Goal: Find specific page/section: Find specific page/section

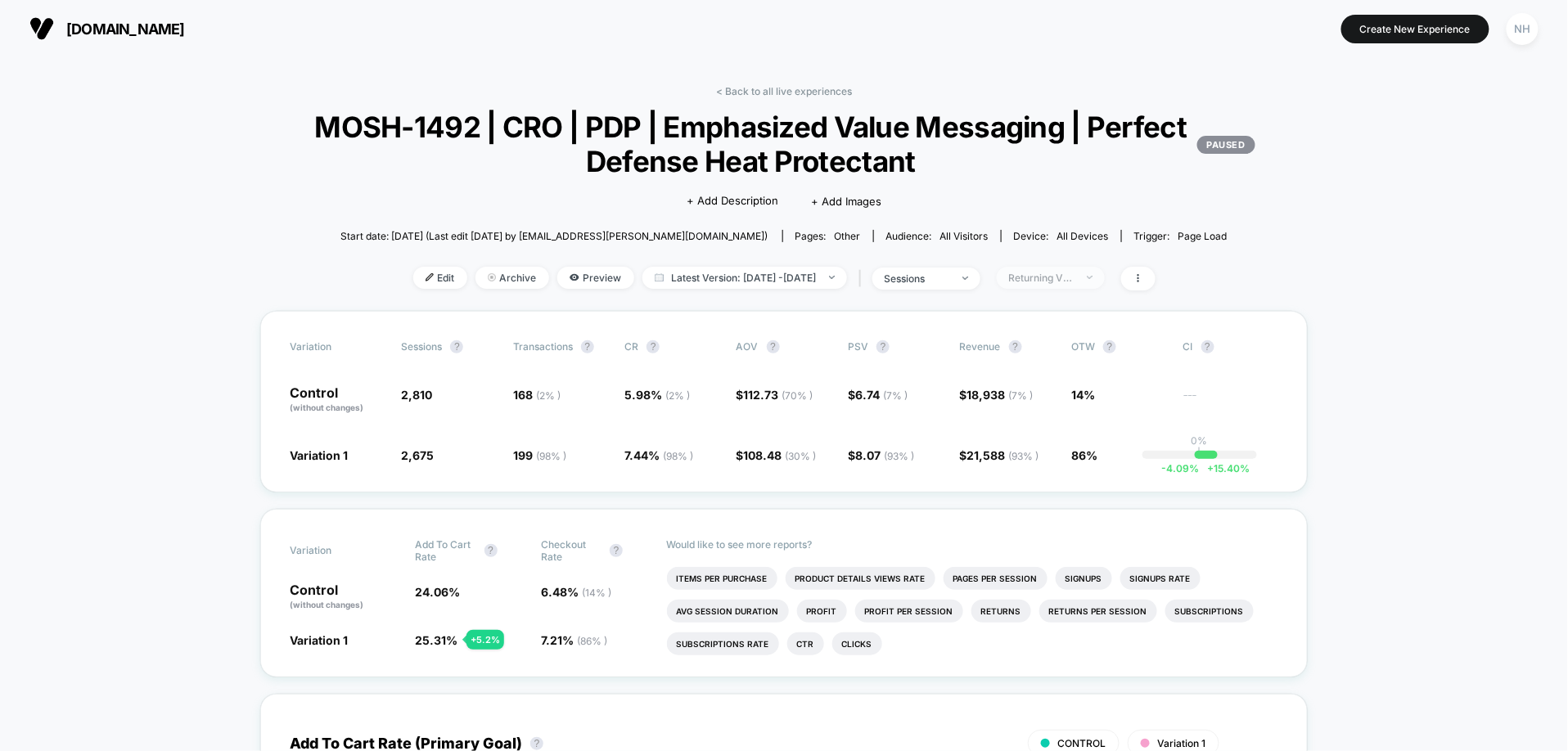
click at [1053, 281] on div "Returning Visitors" at bounding box center [1041, 277] width 65 height 12
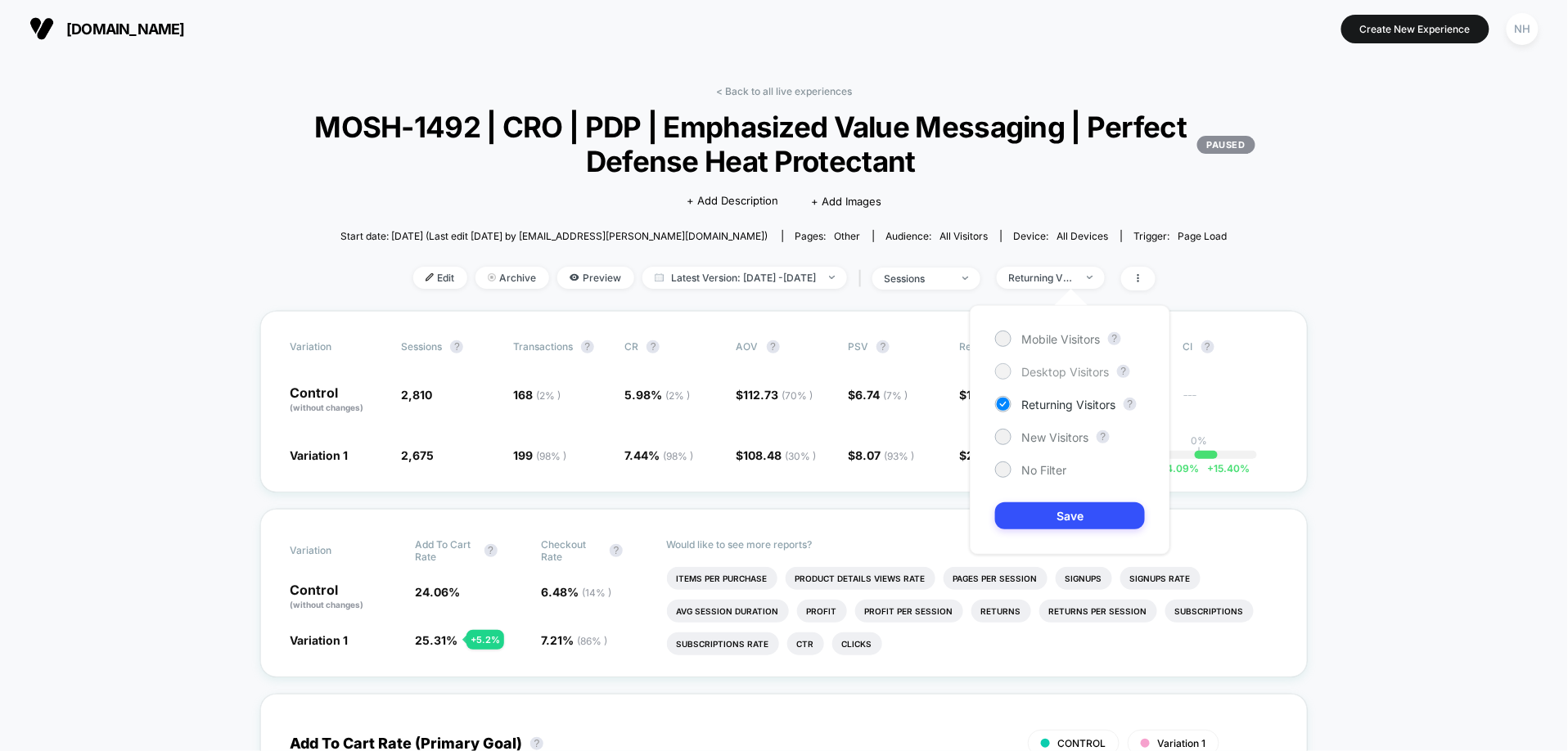
click at [1051, 374] on span "Desktop Visitors" at bounding box center [1064, 371] width 87 height 14
click at [1082, 528] on button "Save" at bounding box center [1070, 515] width 150 height 27
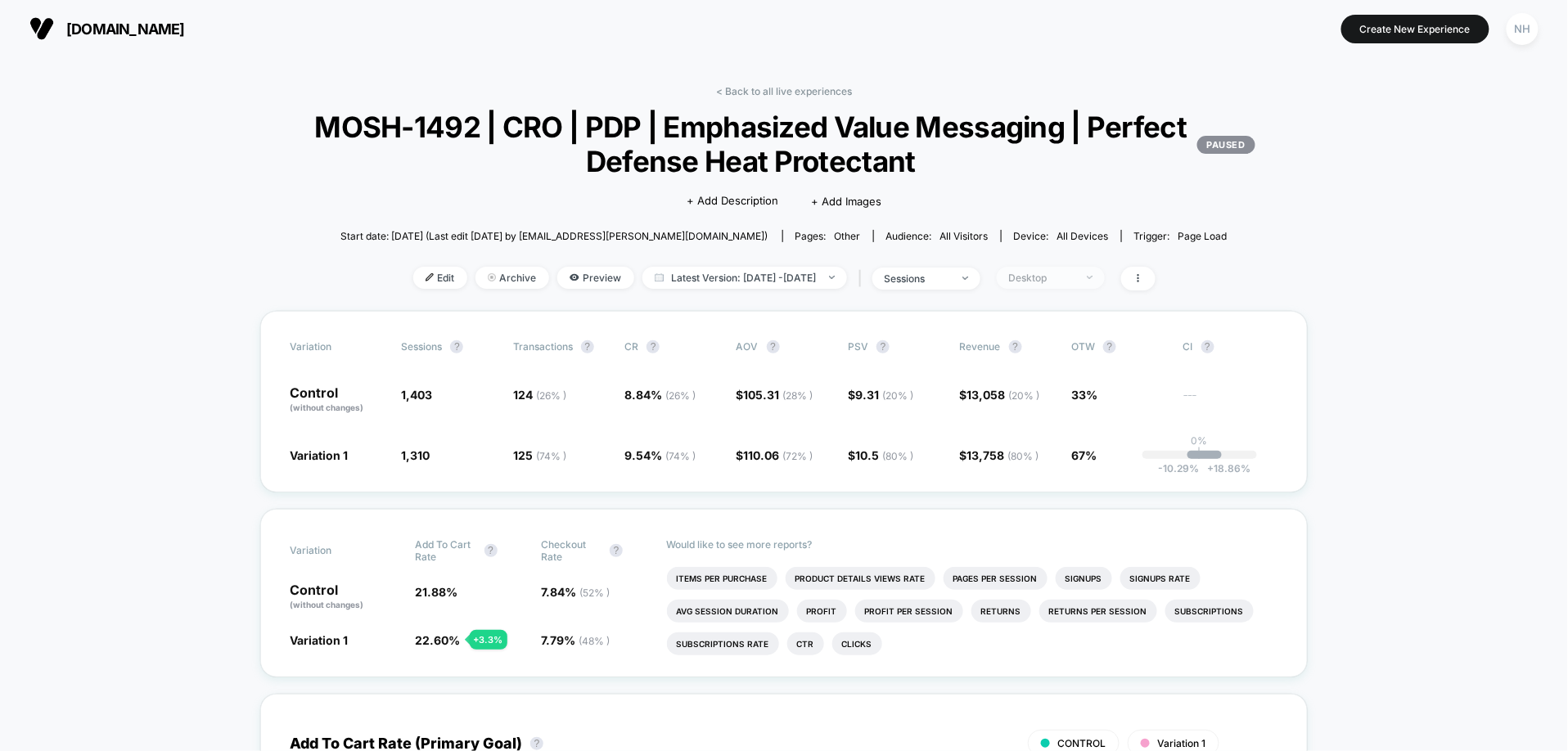
click at [1074, 283] on div "Desktop" at bounding box center [1041, 277] width 65 height 12
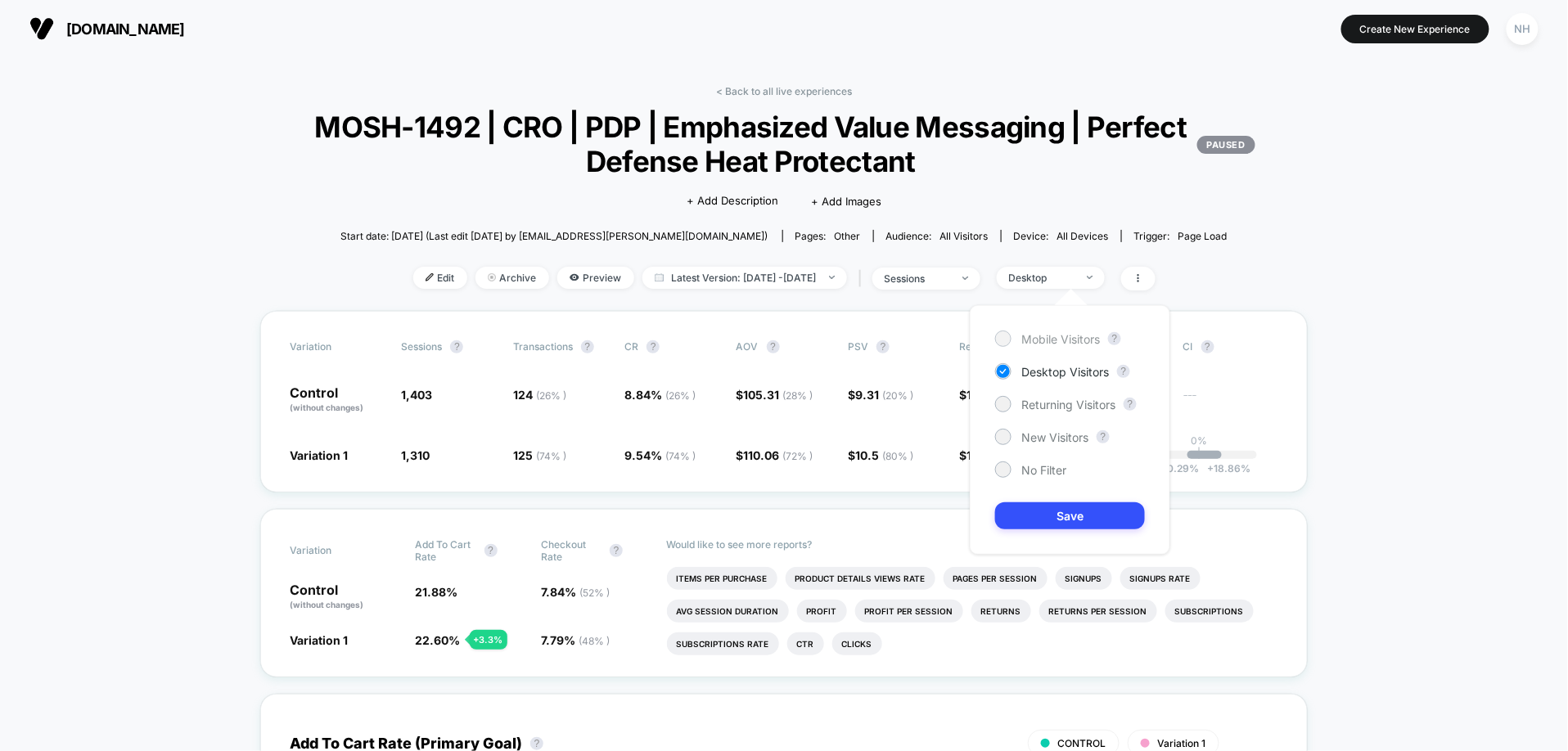
click at [1082, 333] on span "Mobile Visitors" at bounding box center [1059, 338] width 78 height 14
click at [1094, 519] on button "Save" at bounding box center [1070, 515] width 150 height 27
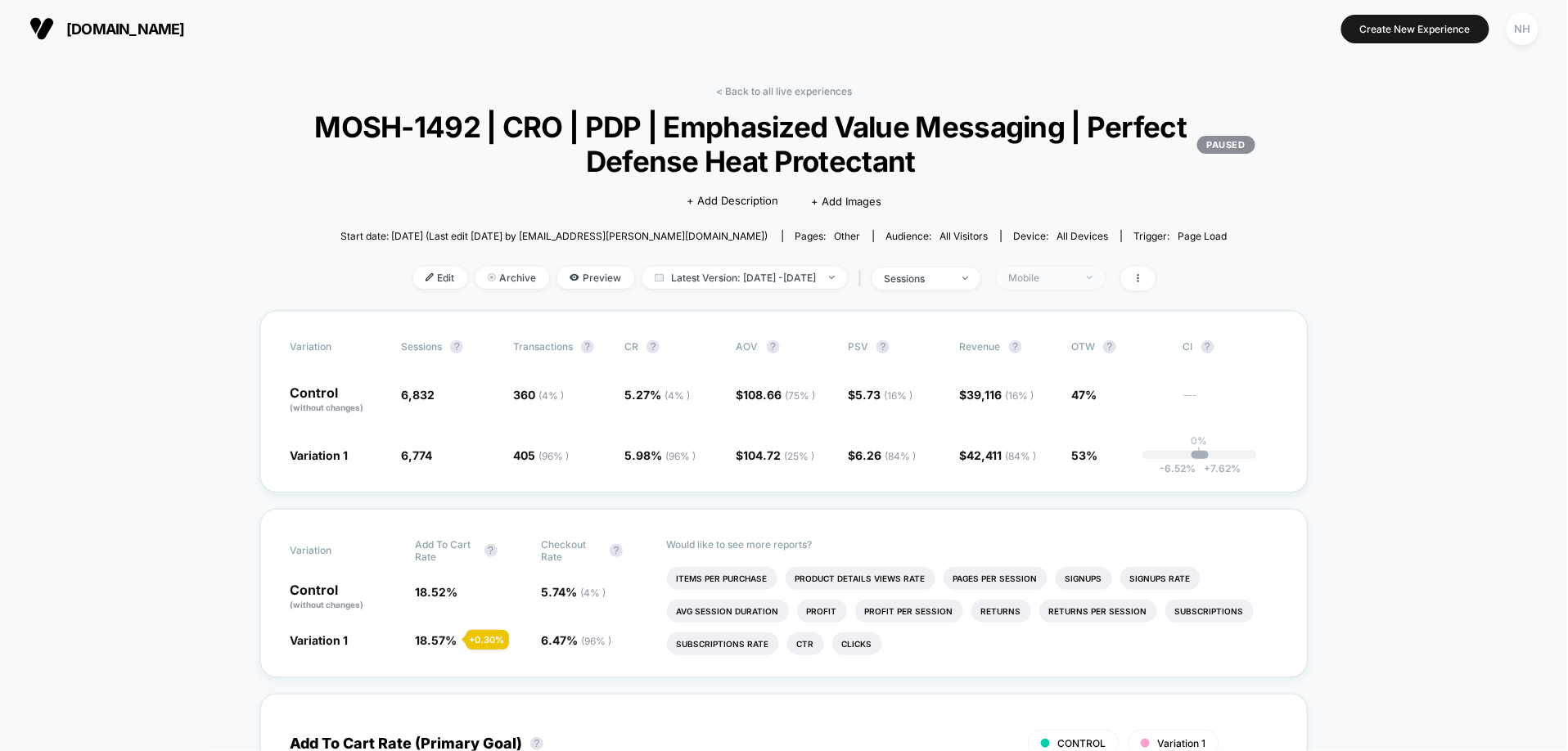
click at [1079, 286] on span "Mobile" at bounding box center [1050, 278] width 108 height 22
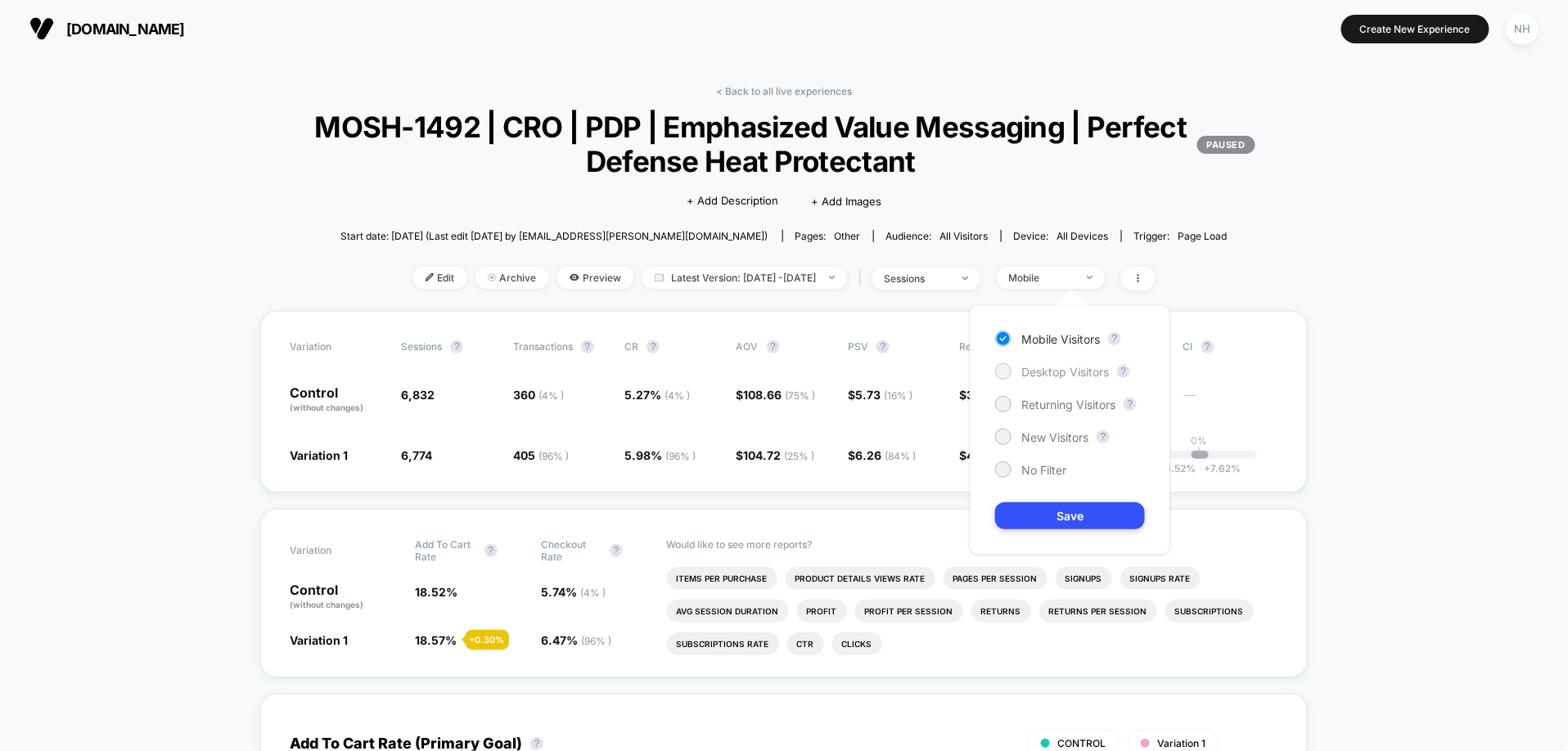
click at [1075, 379] on div "Desktop Visitors" at bounding box center [1052, 371] width 114 height 17
click at [1094, 503] on button "Save" at bounding box center [1070, 515] width 150 height 27
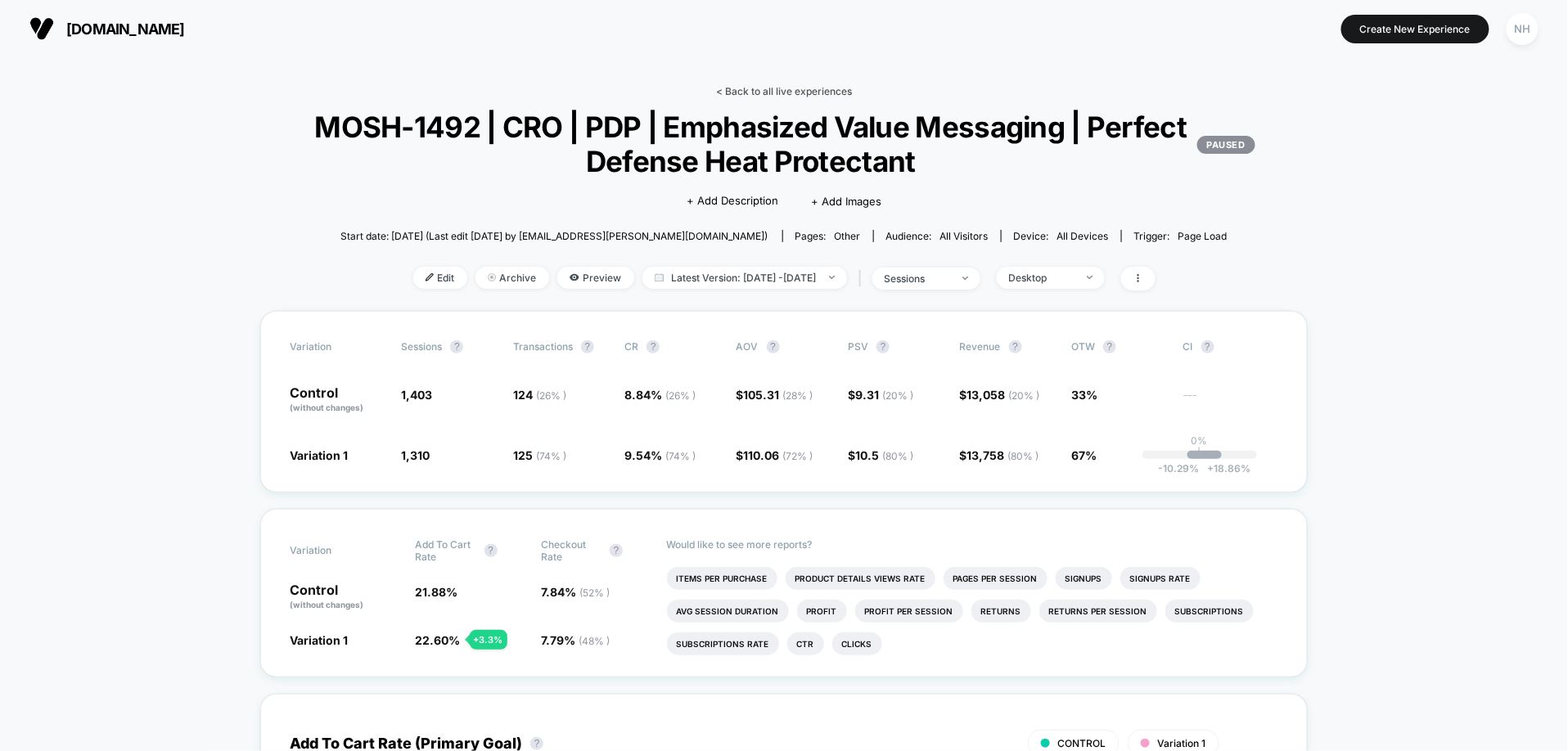
click at [797, 95] on link "< Back to all live experiences" at bounding box center [784, 91] width 136 height 12
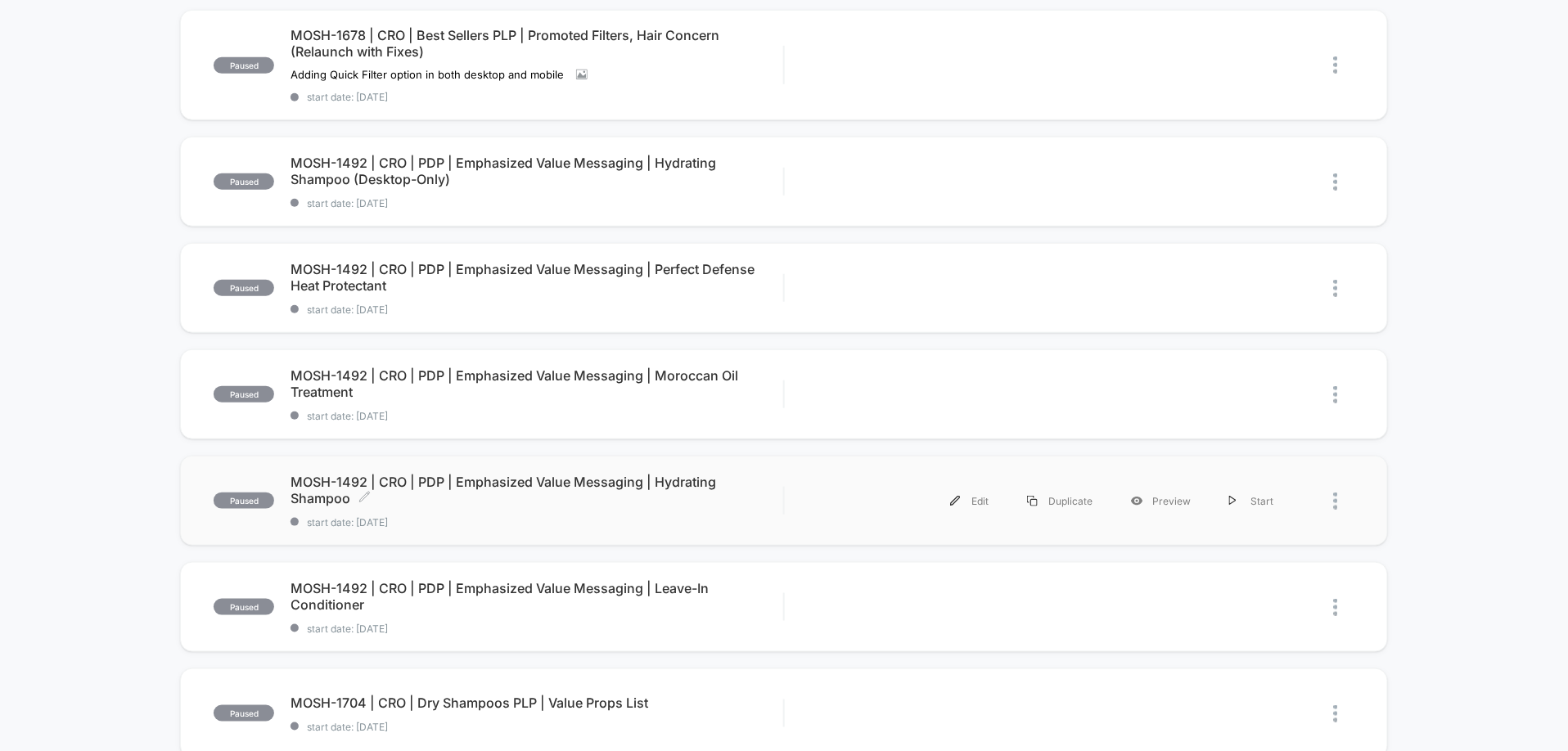
scroll to position [435, 0]
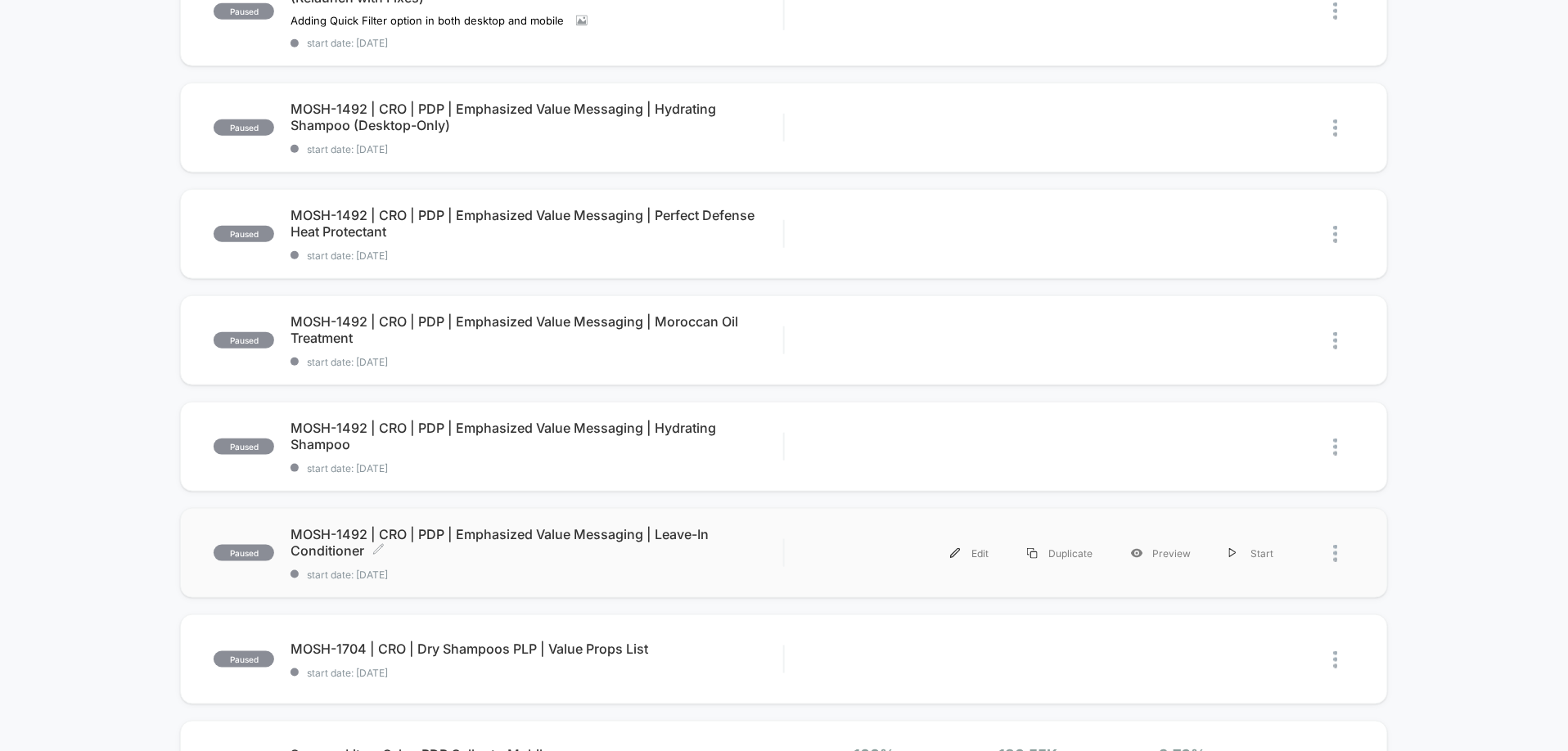
click at [619, 530] on span "MOSH-1492 | CRO | PDP | Emphasized Value Messaging | Leave-In Conditioner Click…" at bounding box center [537, 542] width 493 height 33
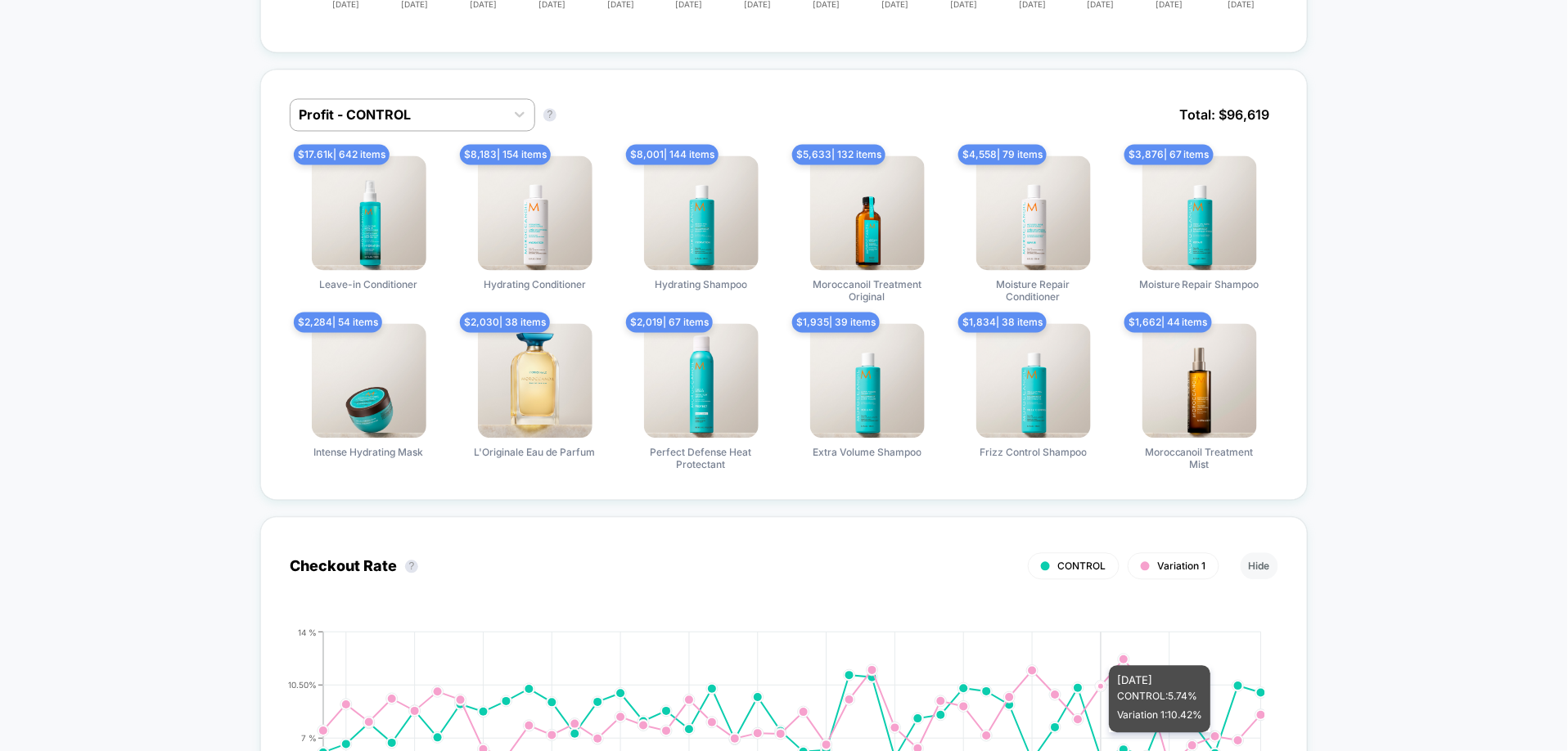
scroll to position [983, 0]
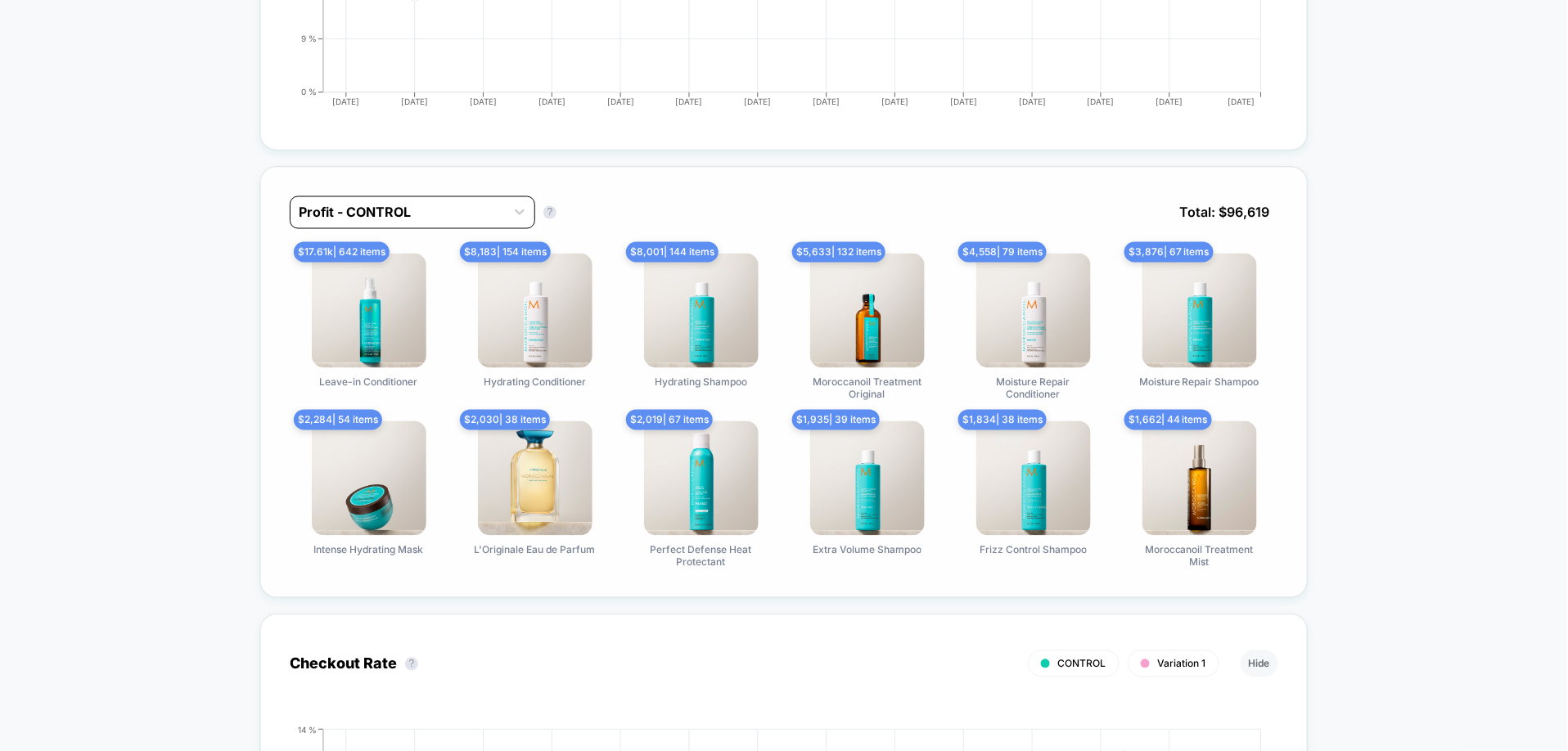
click at [471, 214] on div at bounding box center [397, 212] width 198 height 19
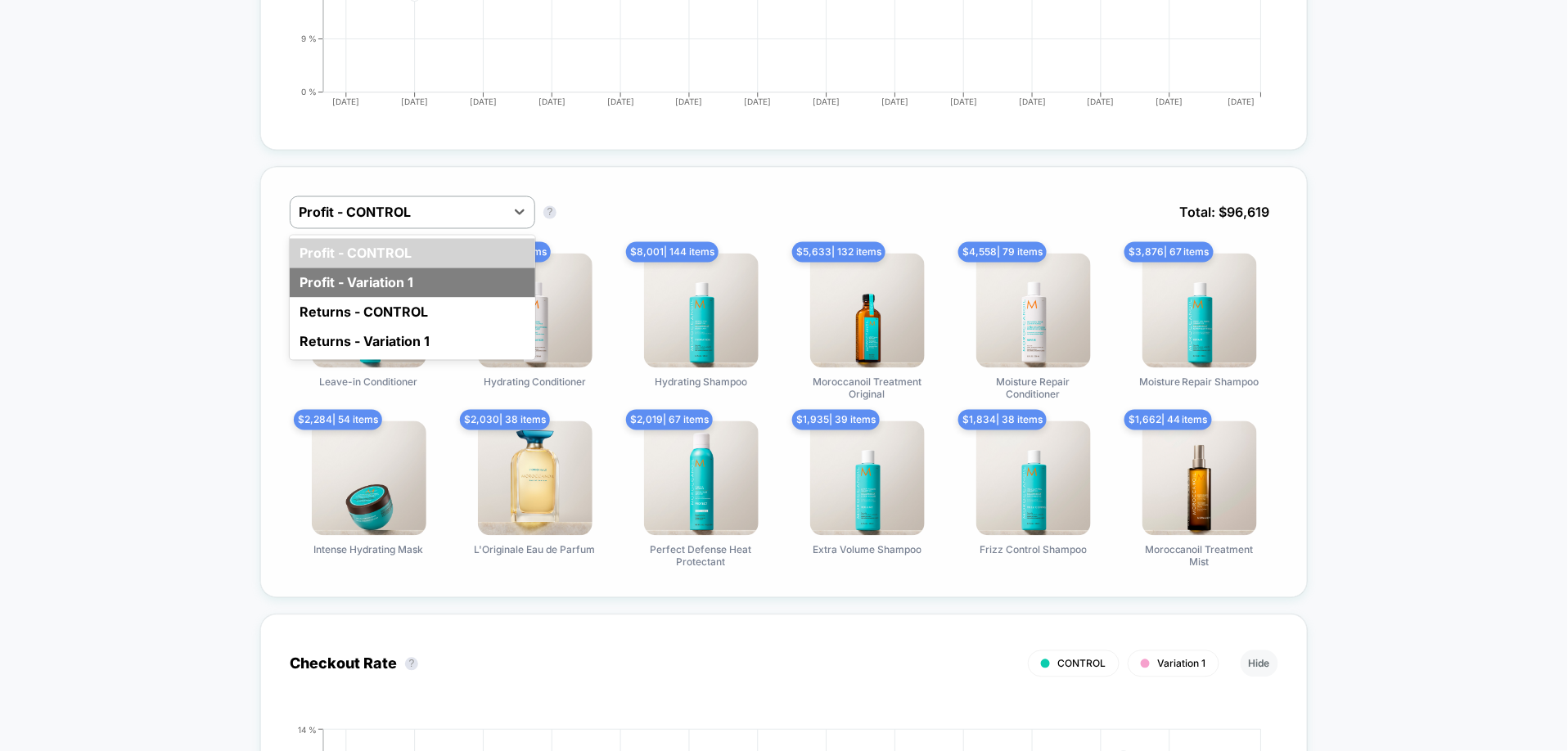
click at [435, 276] on div "Profit - Variation 1" at bounding box center [412, 283] width 246 height 29
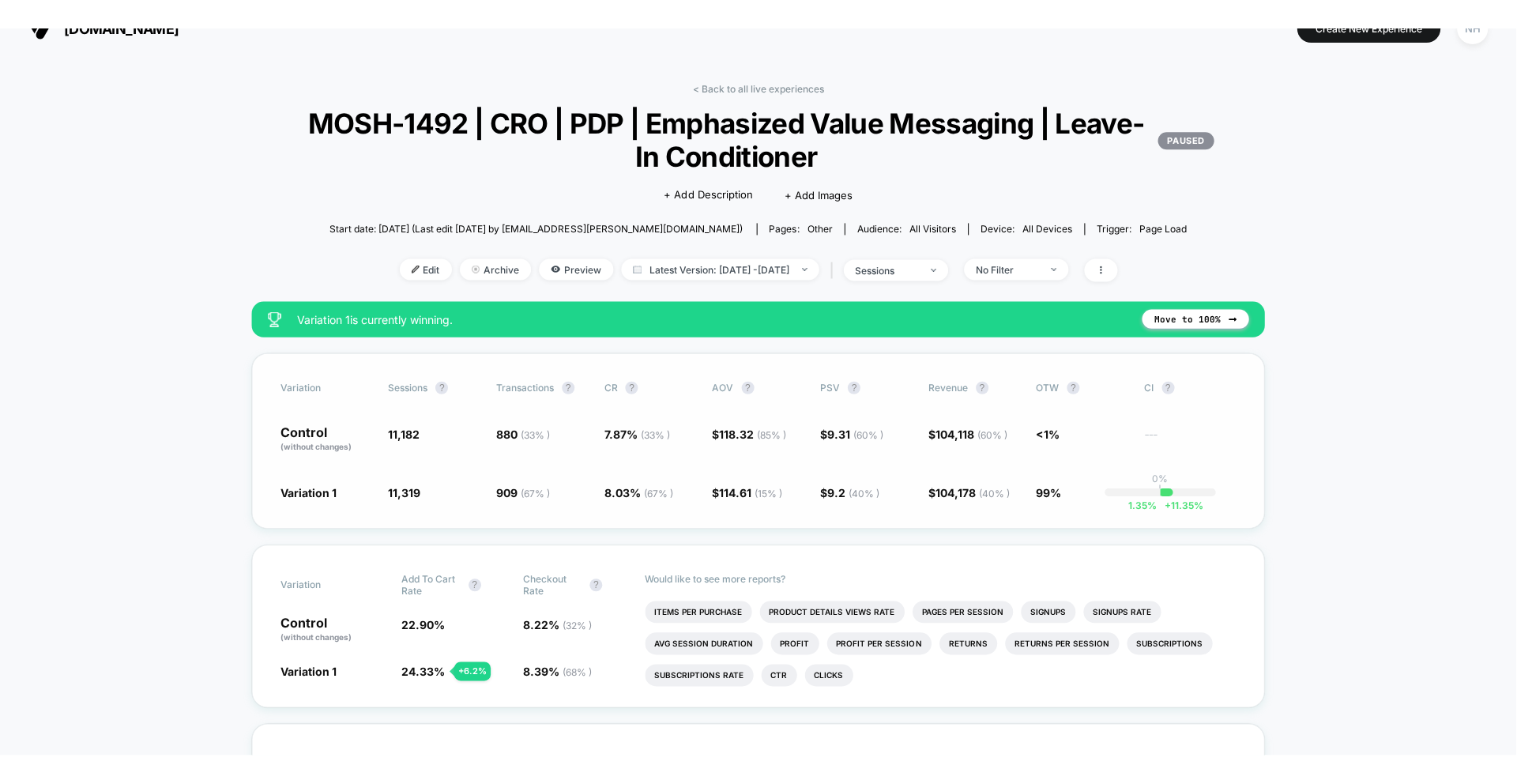
scroll to position [156, 0]
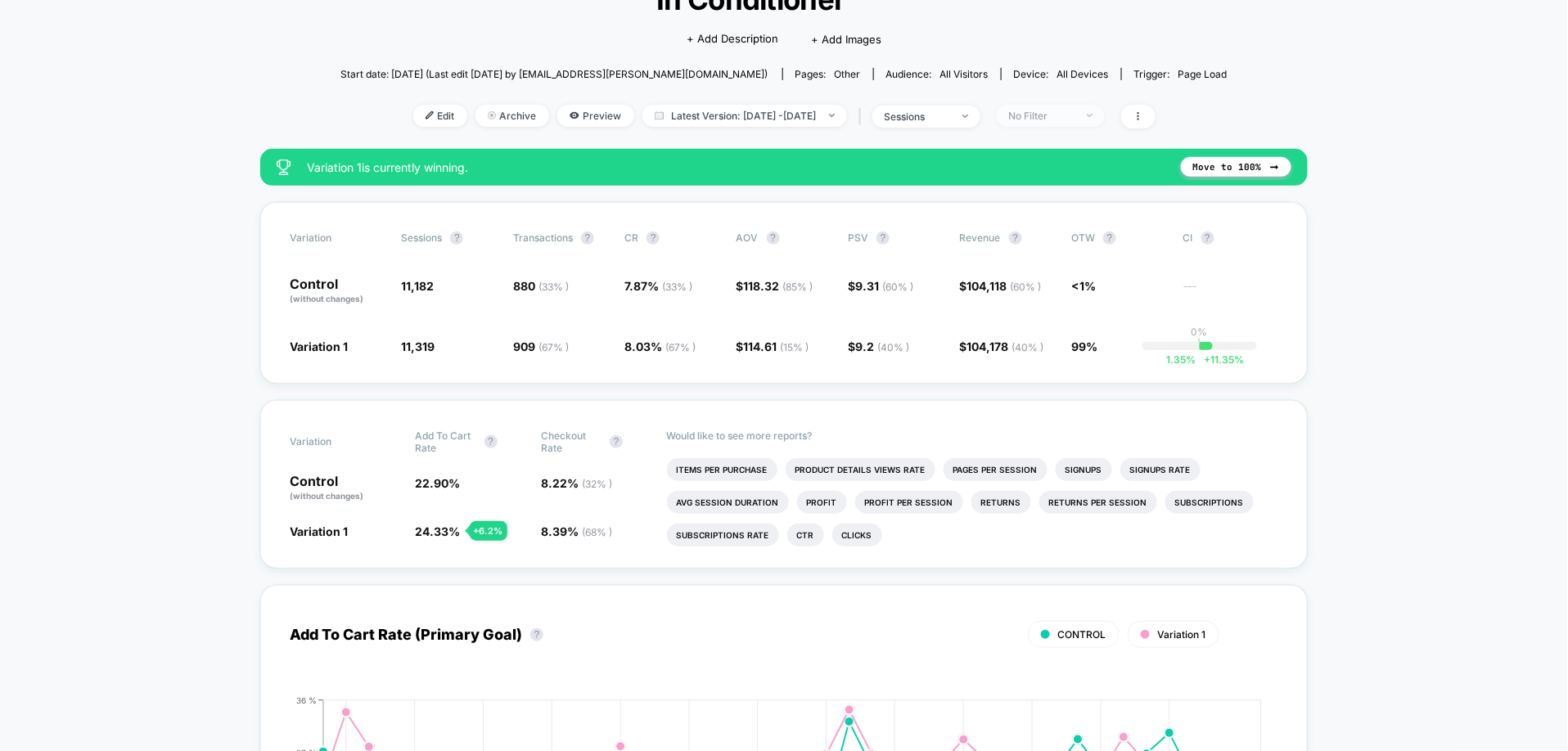
click at [1074, 115] on div "No Filter" at bounding box center [1041, 115] width 65 height 12
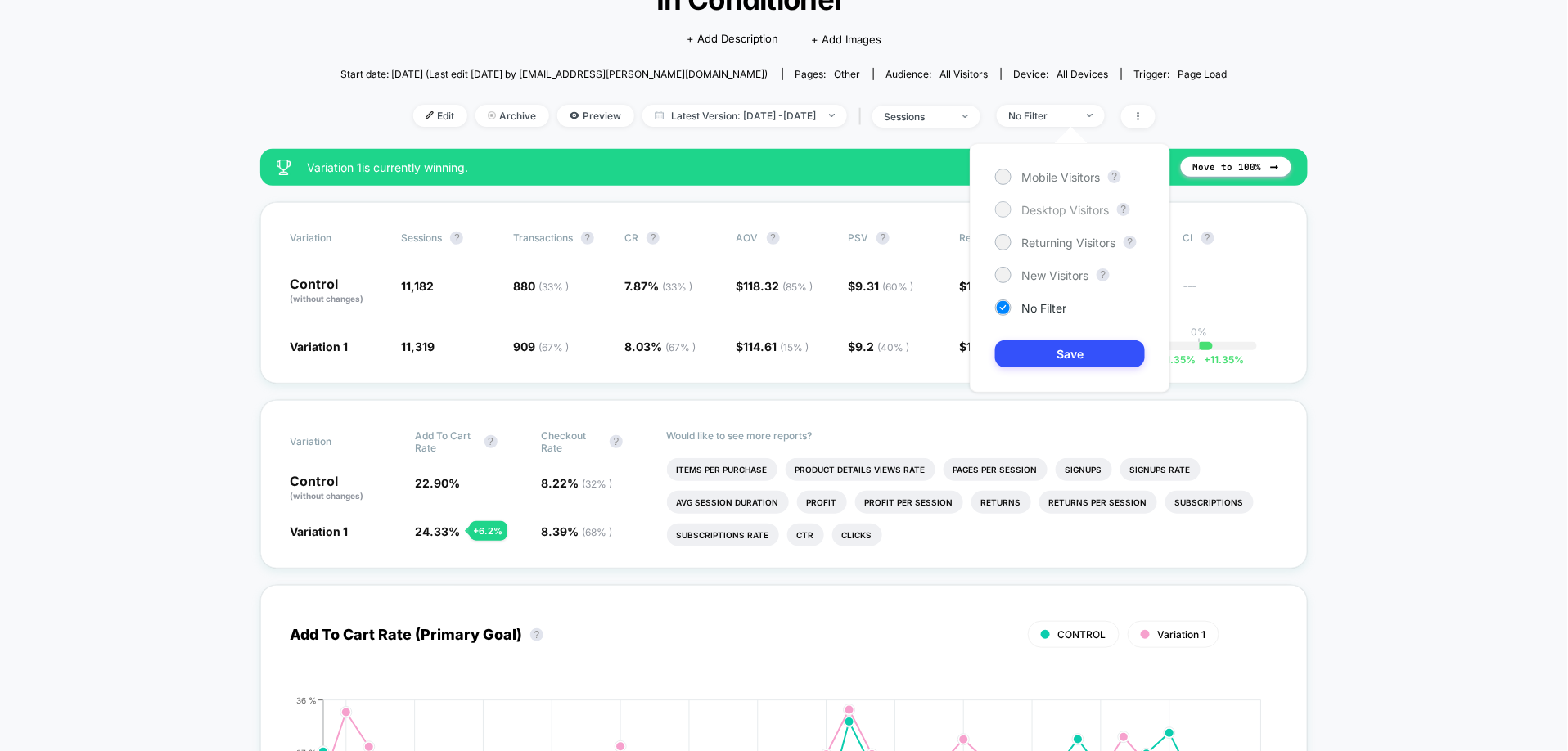
click at [1077, 201] on div "Desktop Visitors" at bounding box center [1052, 210] width 114 height 17
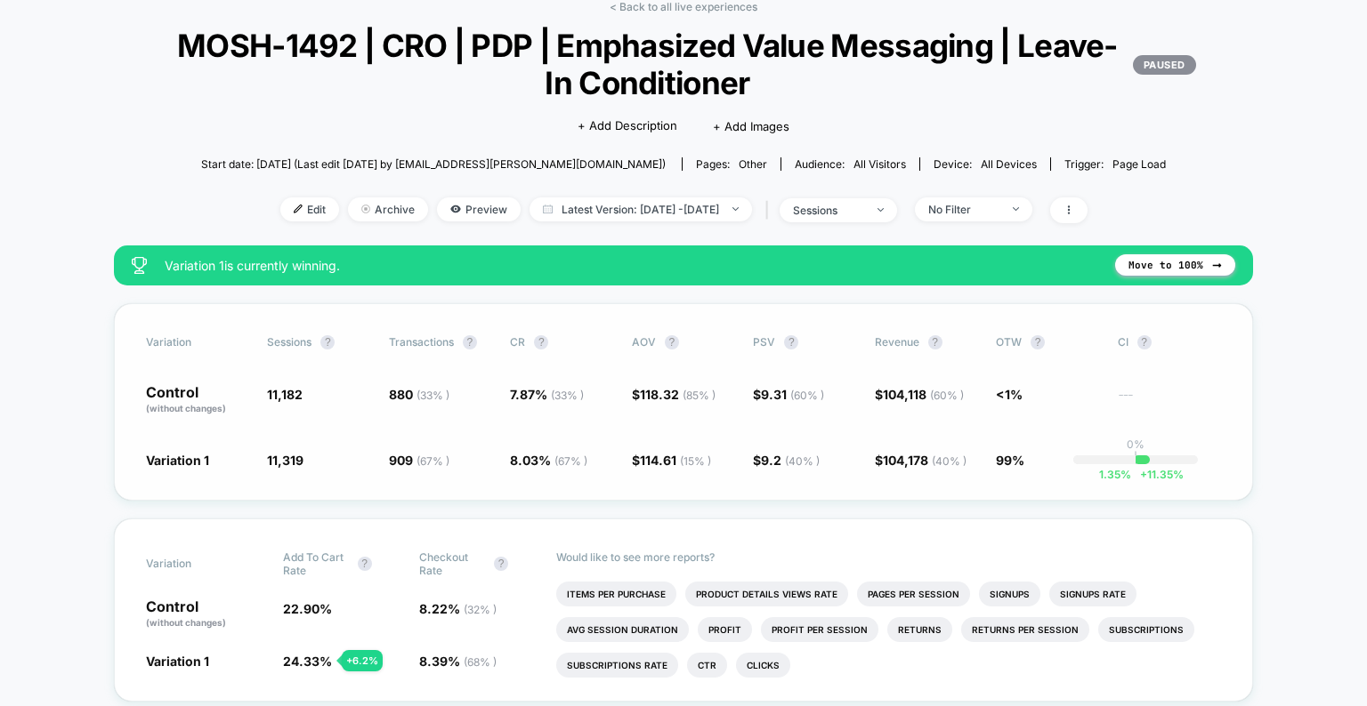
scroll to position [61, 0]
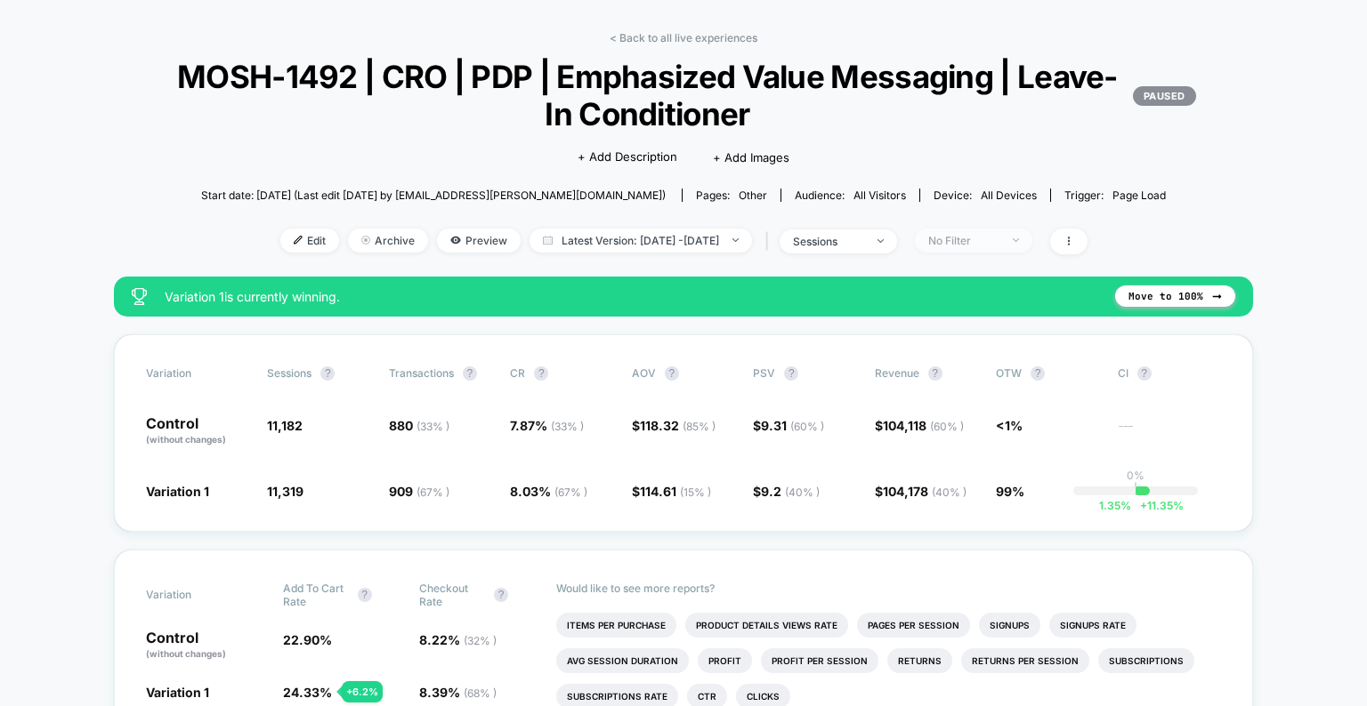
click at [980, 245] on div "No Filter" at bounding box center [963, 240] width 71 height 13
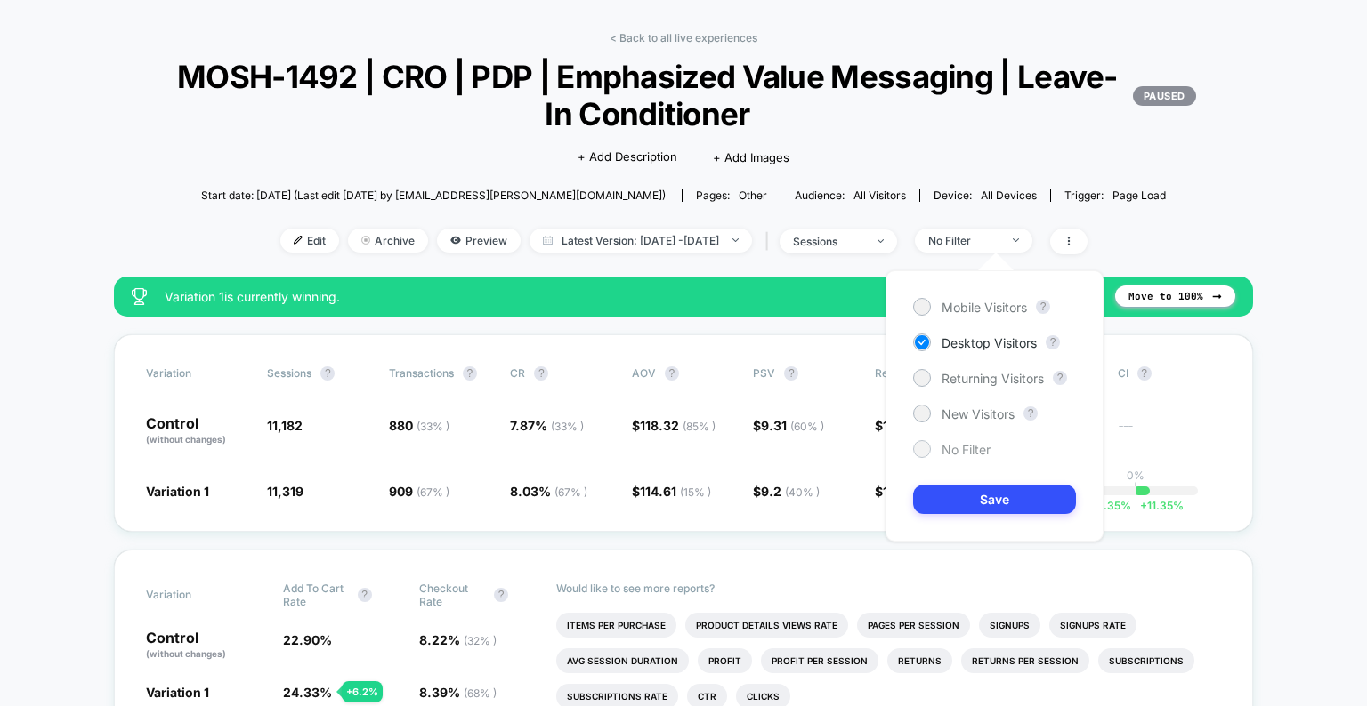
click at [959, 448] on span "No Filter" at bounding box center [965, 449] width 49 height 15
click at [966, 521] on div "Mobile Visitors ? Desktop Visitors ? Returning Visitors ? New Visitors ? No Fil…" at bounding box center [994, 405] width 218 height 271
click at [966, 507] on button "Save" at bounding box center [994, 499] width 163 height 29
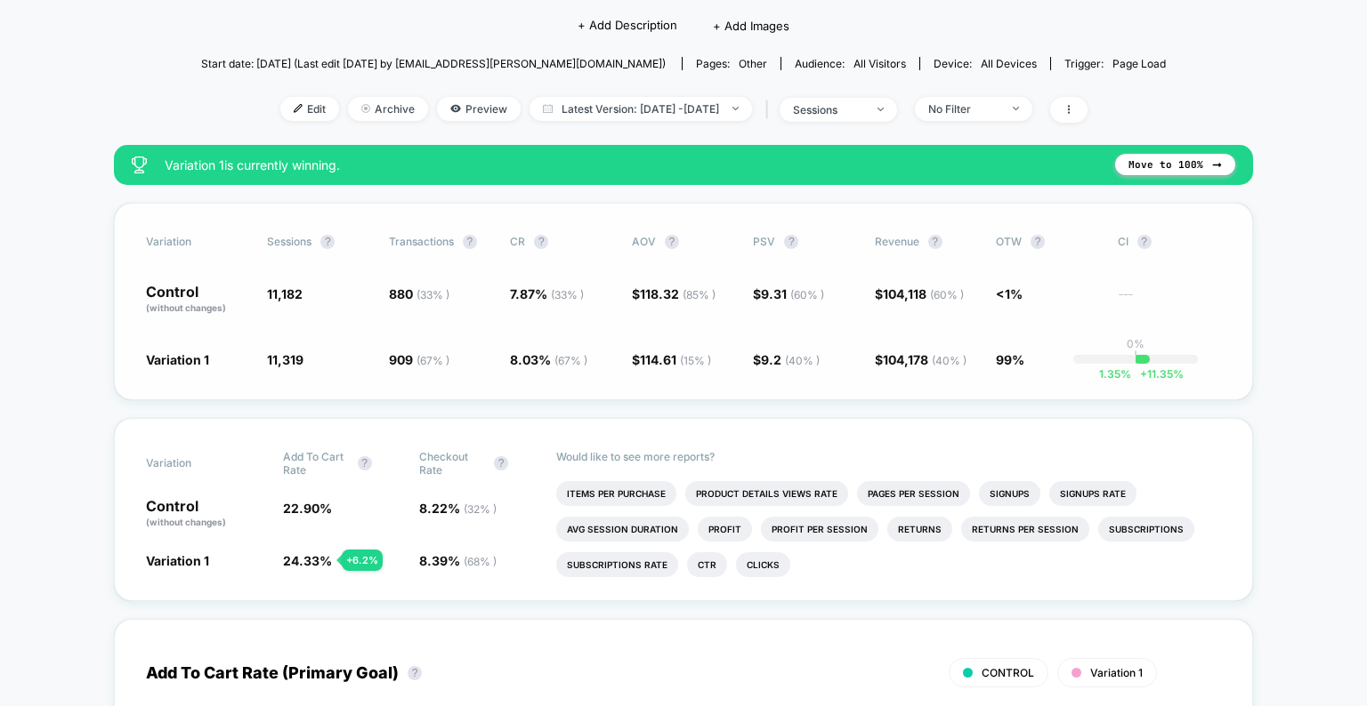
scroll to position [146, 0]
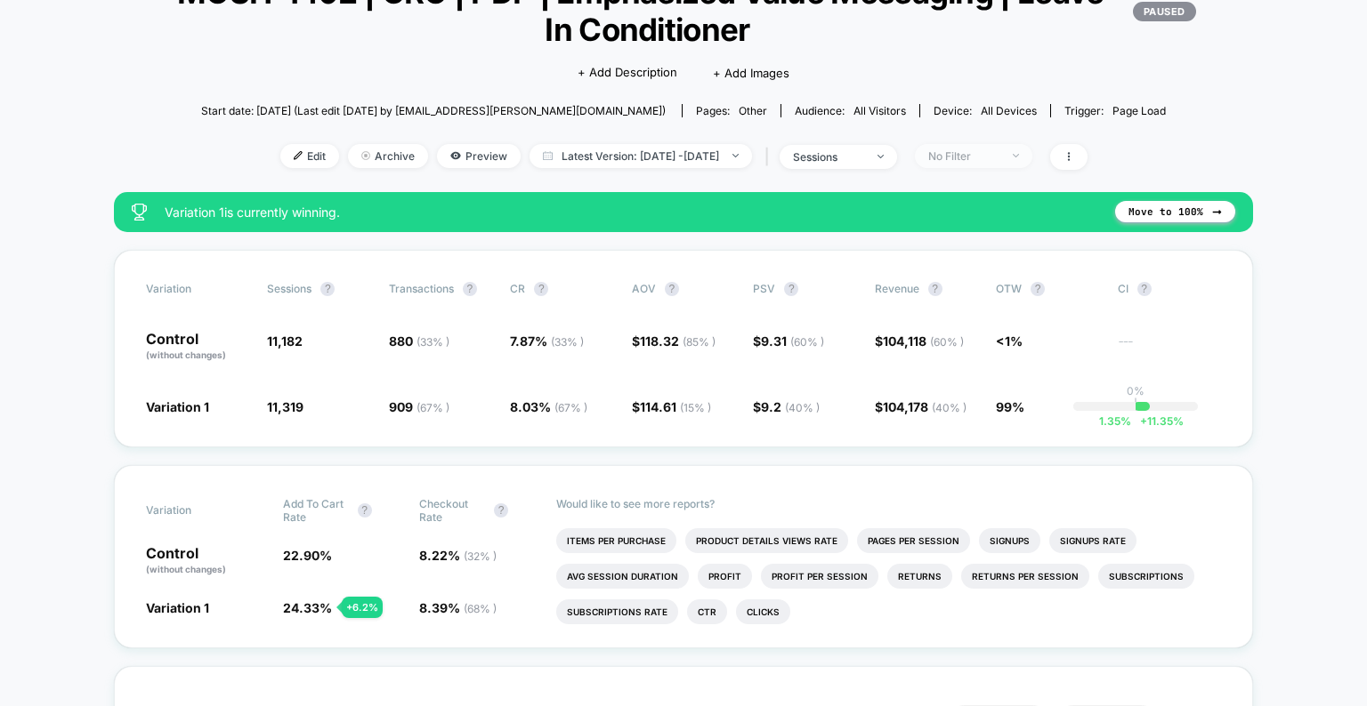
click at [1011, 149] on span "No Filter" at bounding box center [973, 156] width 117 height 24
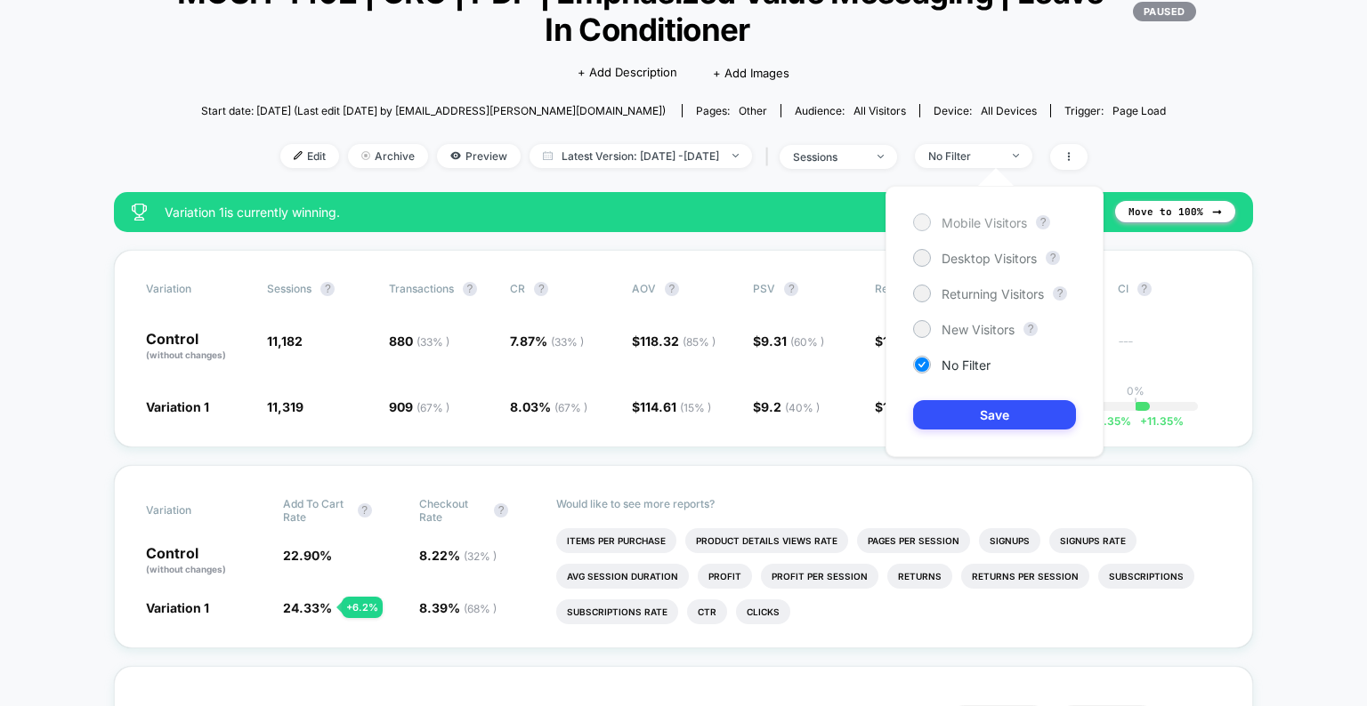
click at [988, 216] on span "Mobile Visitors" at bounding box center [983, 222] width 85 height 15
click at [970, 401] on button "Save" at bounding box center [994, 414] width 163 height 29
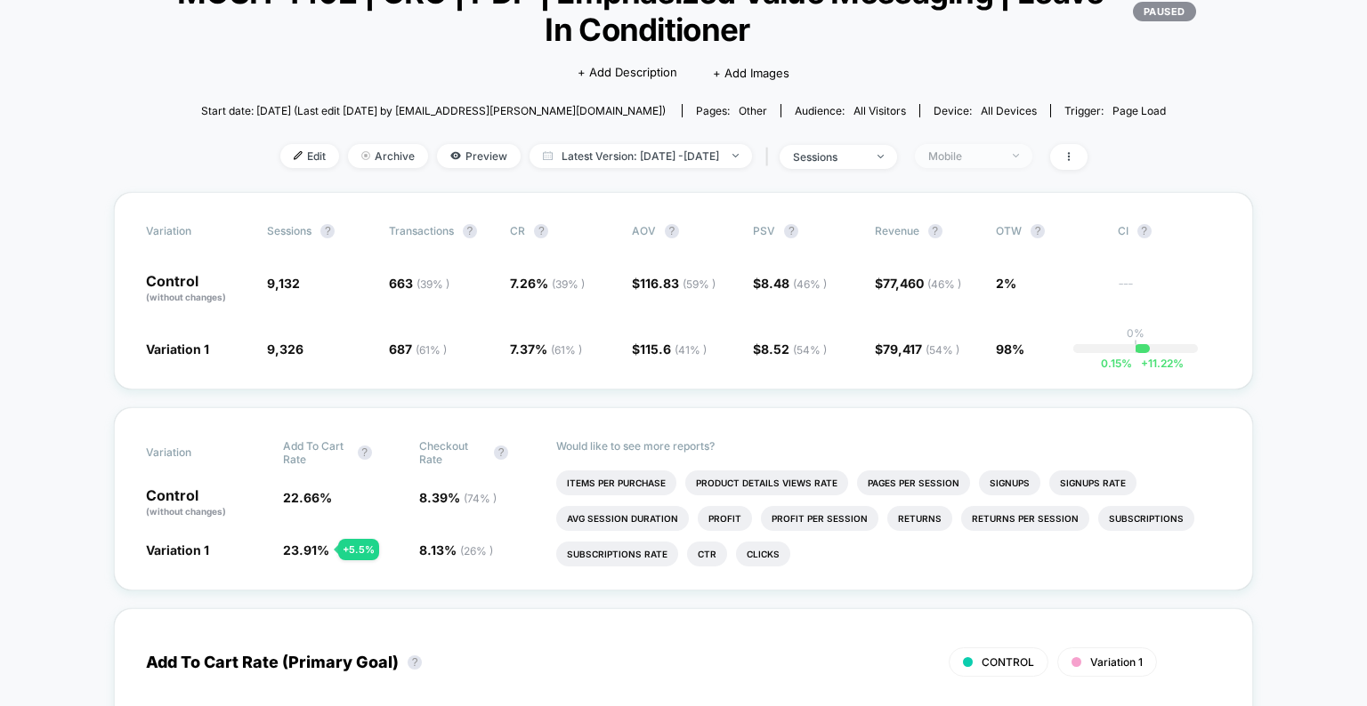
click at [1004, 146] on span "Mobile" at bounding box center [973, 156] width 117 height 24
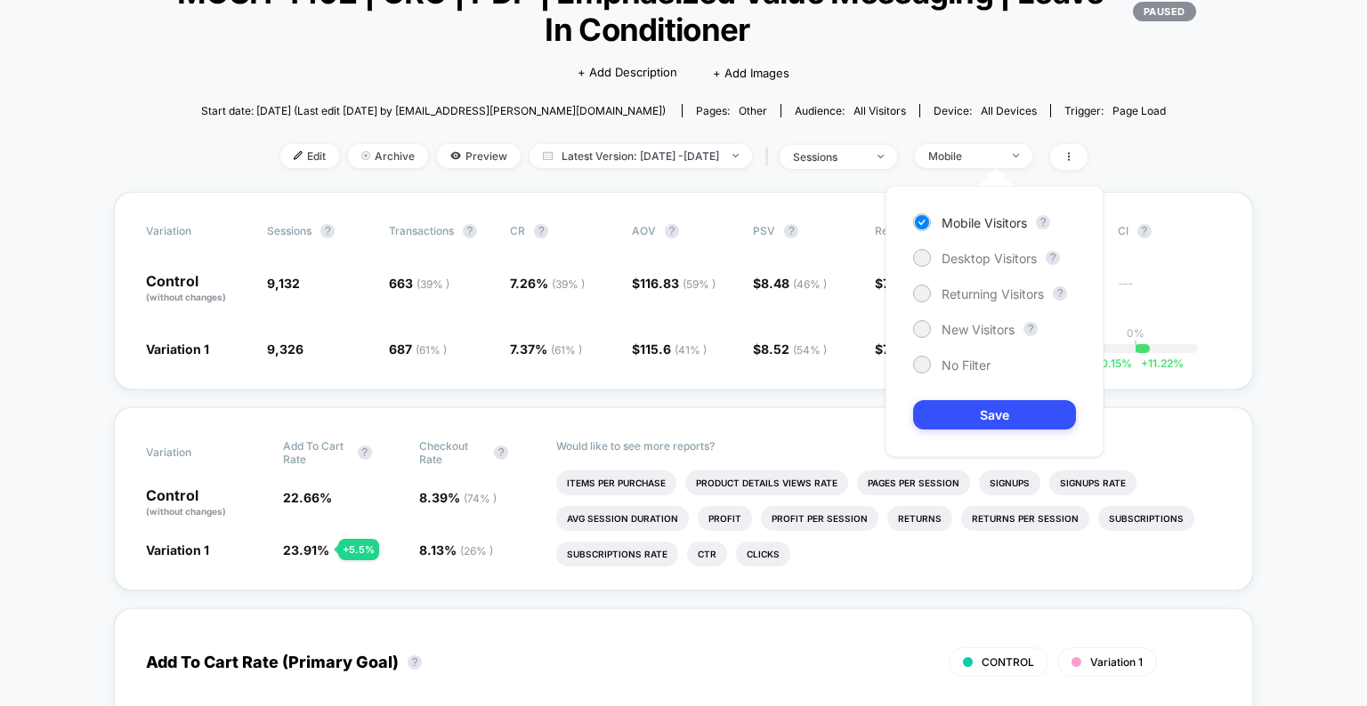
click at [974, 244] on div "Mobile Visitors ? Desktop Visitors ? Returning Visitors ? New Visitors ? No Fil…" at bounding box center [994, 321] width 218 height 271
click at [968, 270] on div "Mobile Visitors ? Desktop Visitors ? Returning Visitors ? New Visitors ? No Fil…" at bounding box center [994, 321] width 218 height 271
click at [972, 262] on span "Desktop Visitors" at bounding box center [988, 258] width 95 height 15
click at [976, 420] on button "Save" at bounding box center [994, 414] width 163 height 29
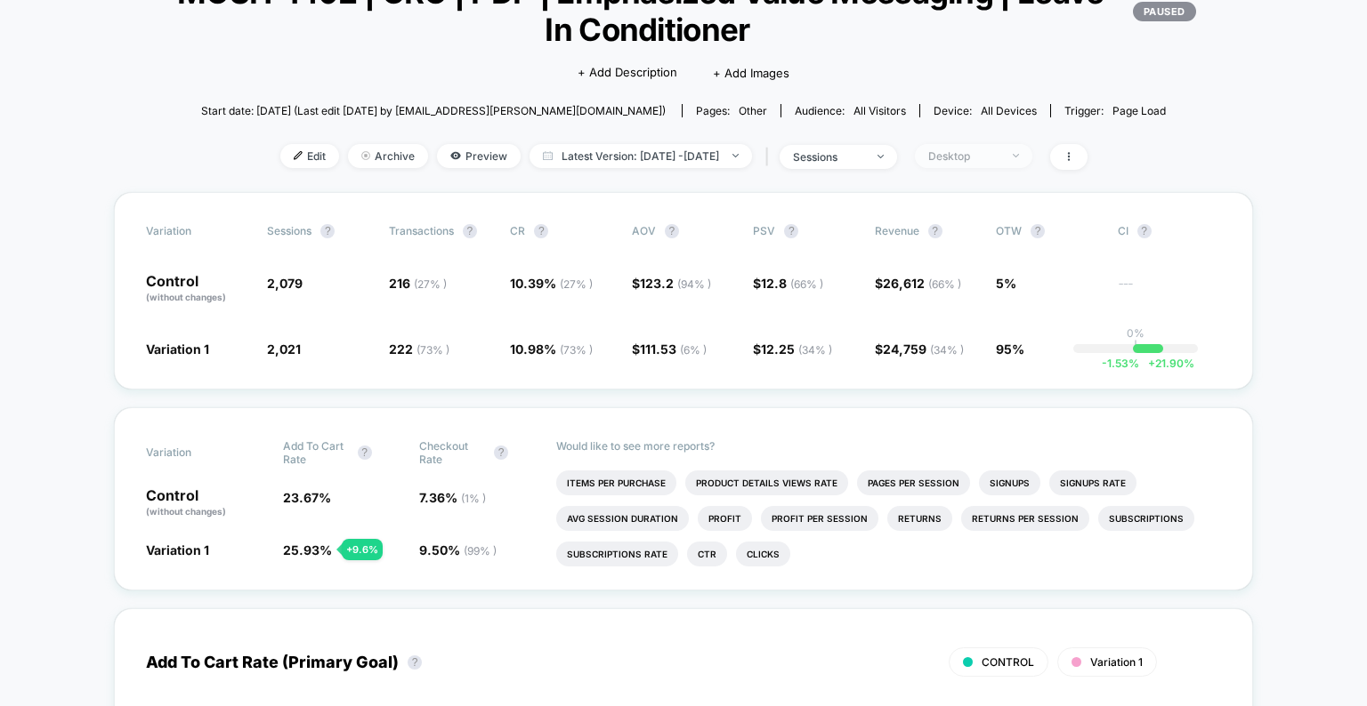
click at [999, 154] on div "Desktop" at bounding box center [963, 155] width 71 height 13
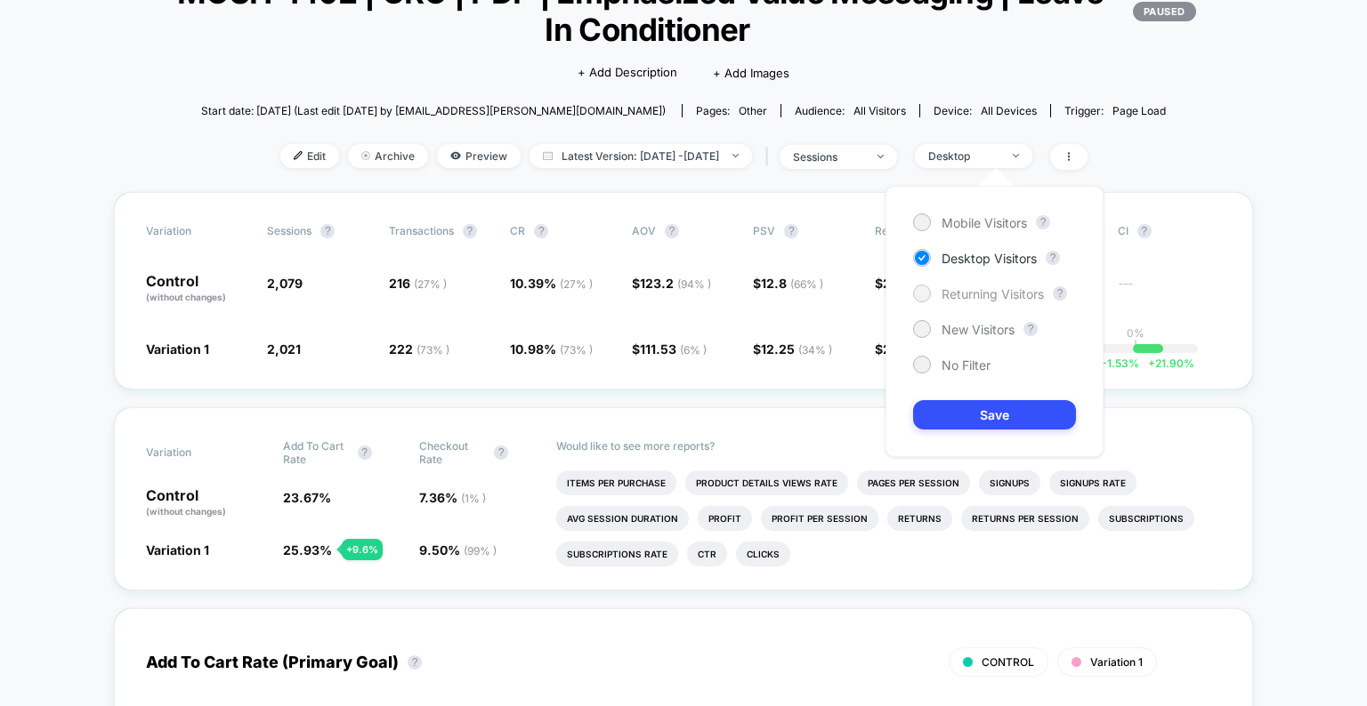
click at [980, 293] on span "Returning Visitors" at bounding box center [992, 293] width 102 height 15
click at [980, 421] on button "Save" at bounding box center [994, 414] width 163 height 29
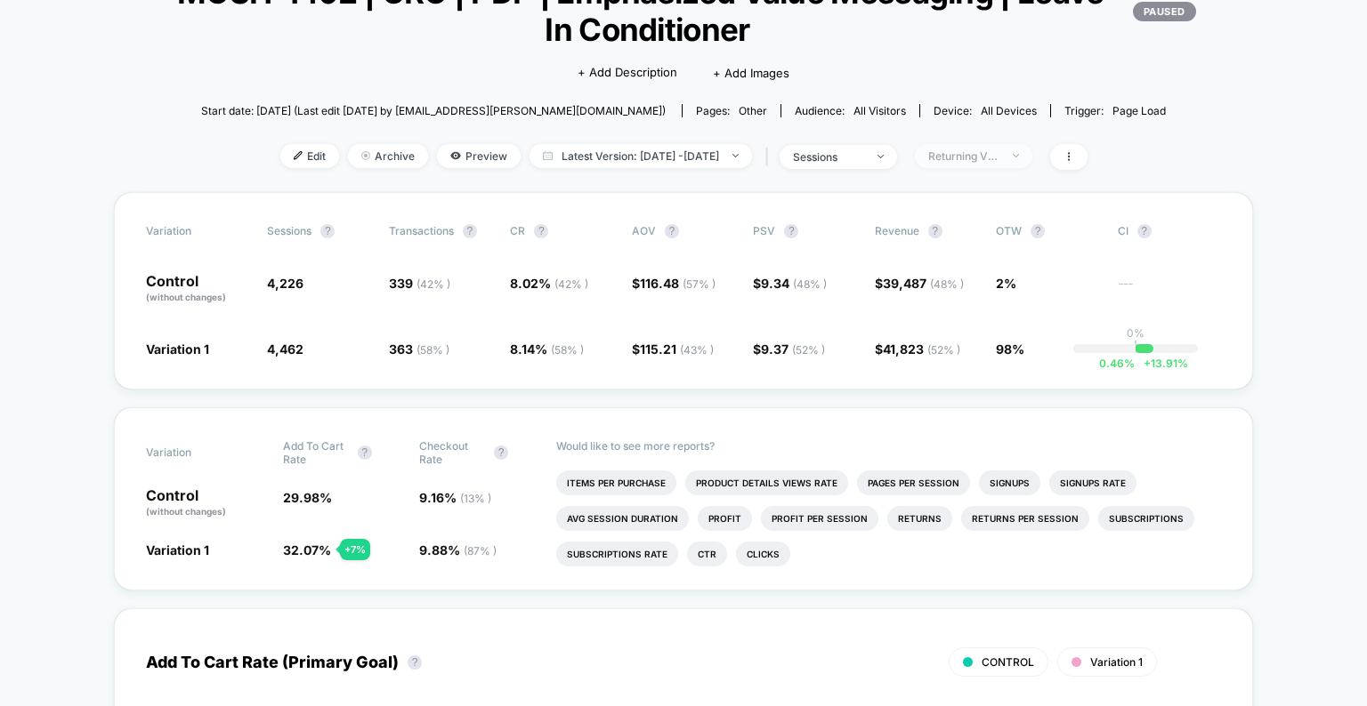
click at [999, 162] on div "Returning Visitors" at bounding box center [963, 155] width 71 height 13
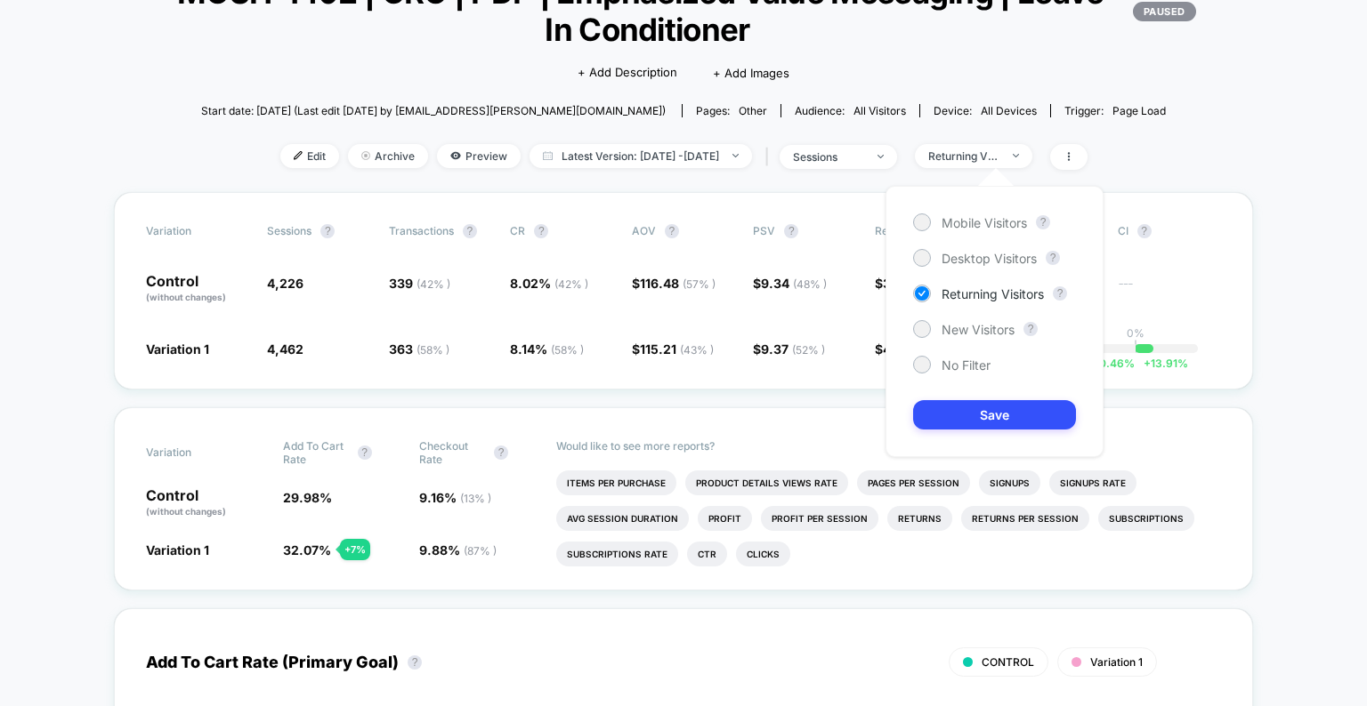
click at [972, 322] on span "New Visitors" at bounding box center [977, 329] width 73 height 15
click at [984, 405] on button "Save" at bounding box center [994, 414] width 163 height 29
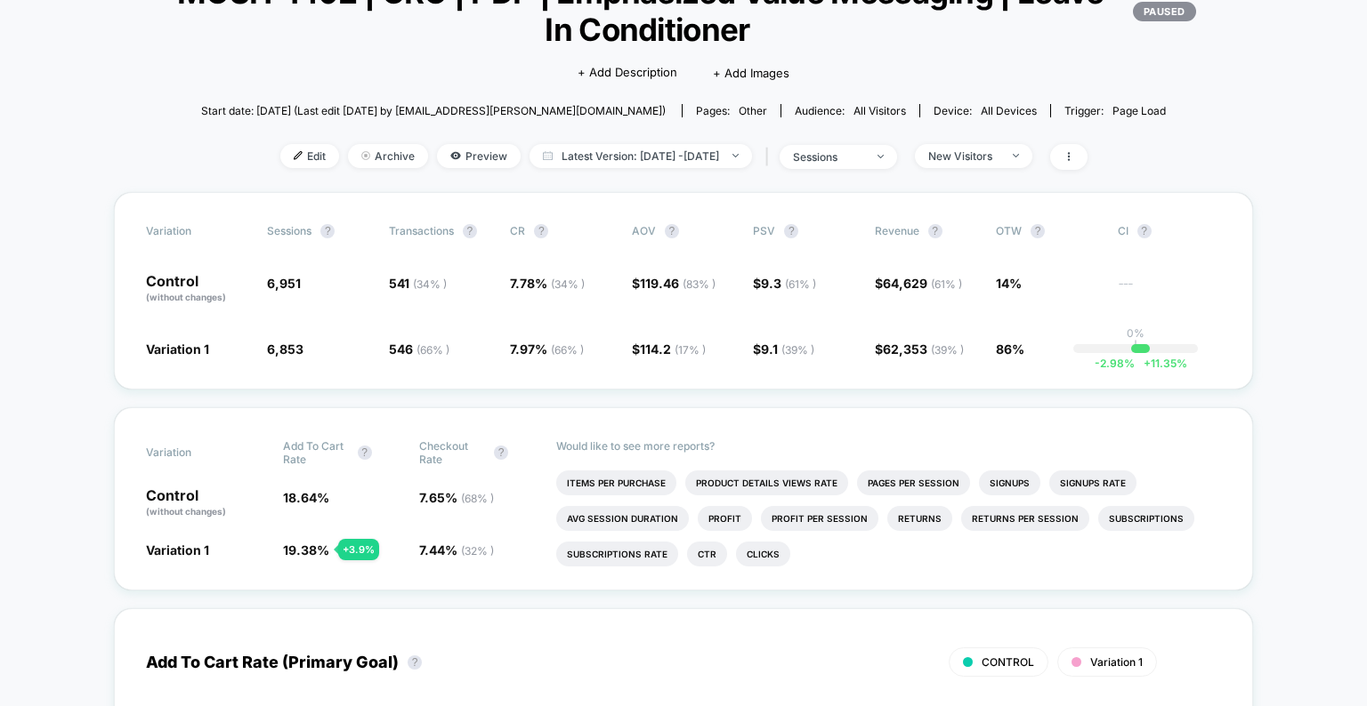
click at [984, 171] on div "< Back to all live experiences MOSH-1492 | CRO | PDP | Emphasized Value Messagi…" at bounding box center [683, 70] width 1139 height 246
click at [987, 165] on span "New Visitors" at bounding box center [973, 156] width 117 height 24
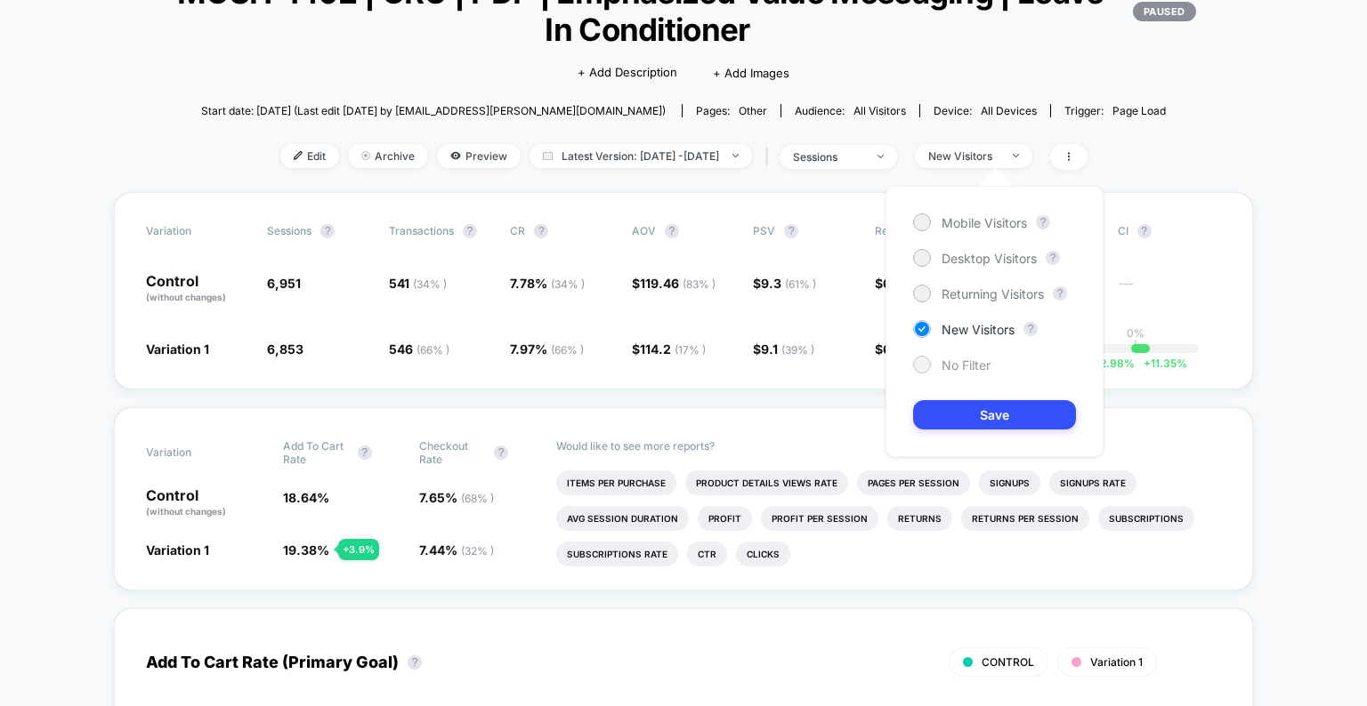
click at [980, 359] on span "No Filter" at bounding box center [965, 365] width 49 height 15
click at [983, 409] on button "Save" at bounding box center [994, 414] width 163 height 29
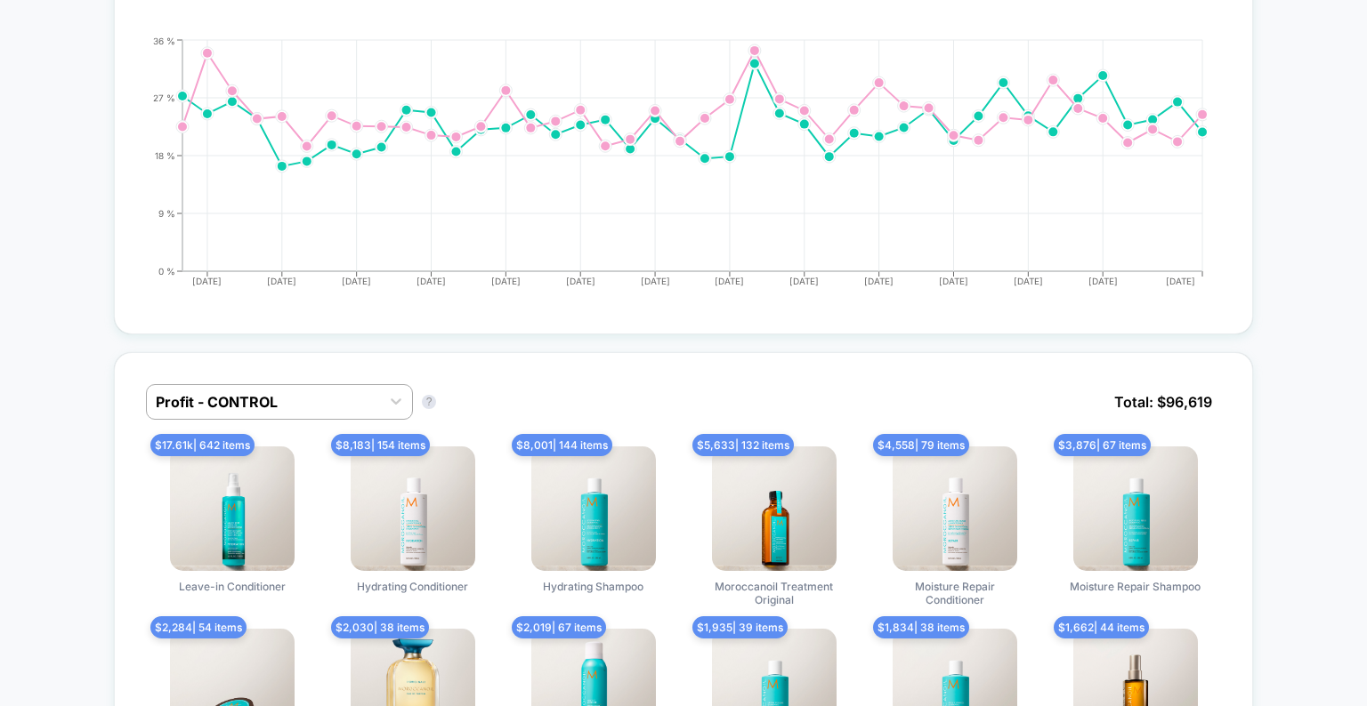
scroll to position [1114, 0]
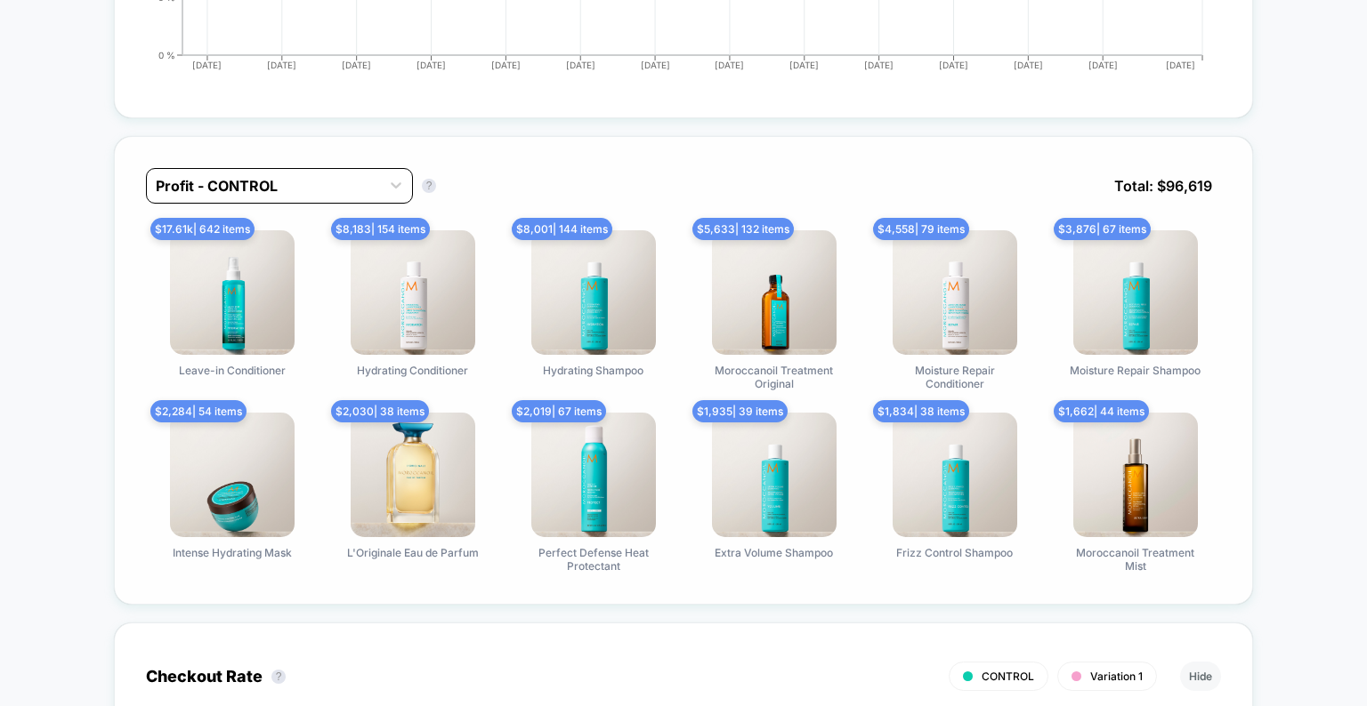
click at [359, 175] on div at bounding box center [263, 185] width 215 height 21
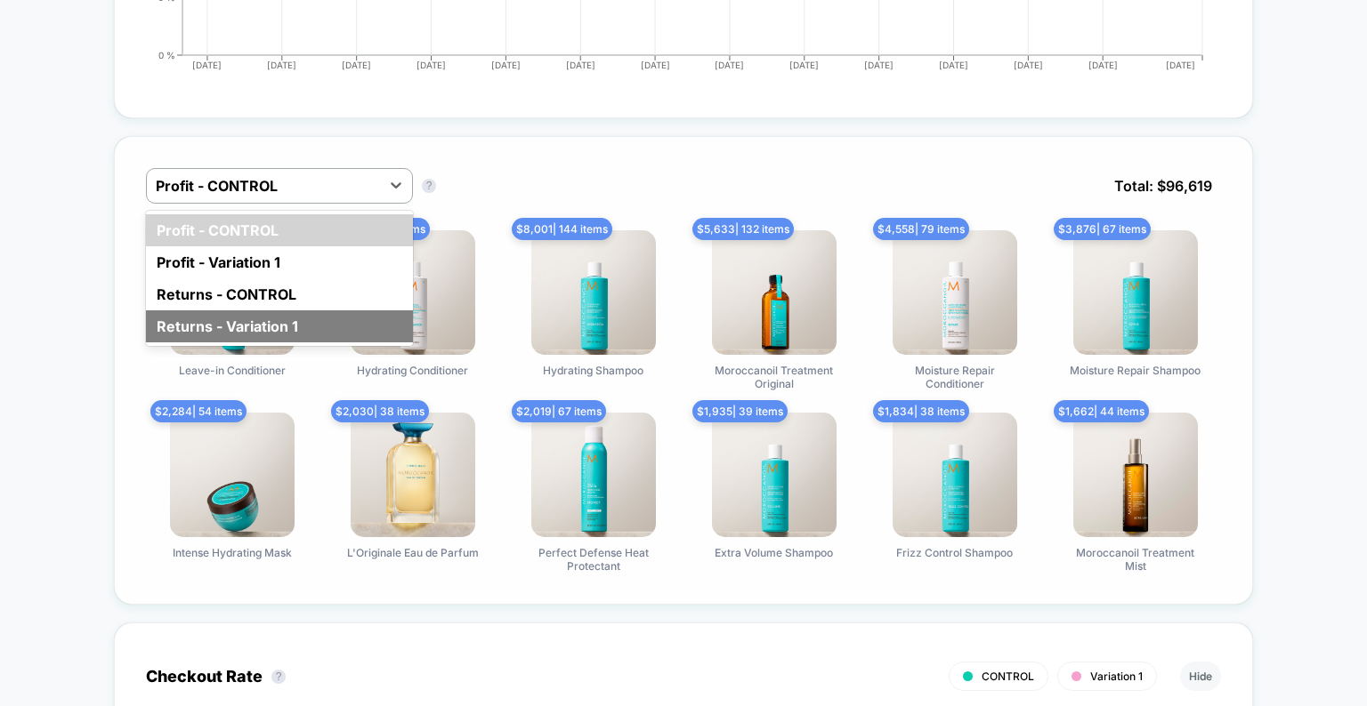
click at [309, 312] on div "Returns - Variation 1" at bounding box center [279, 327] width 267 height 32
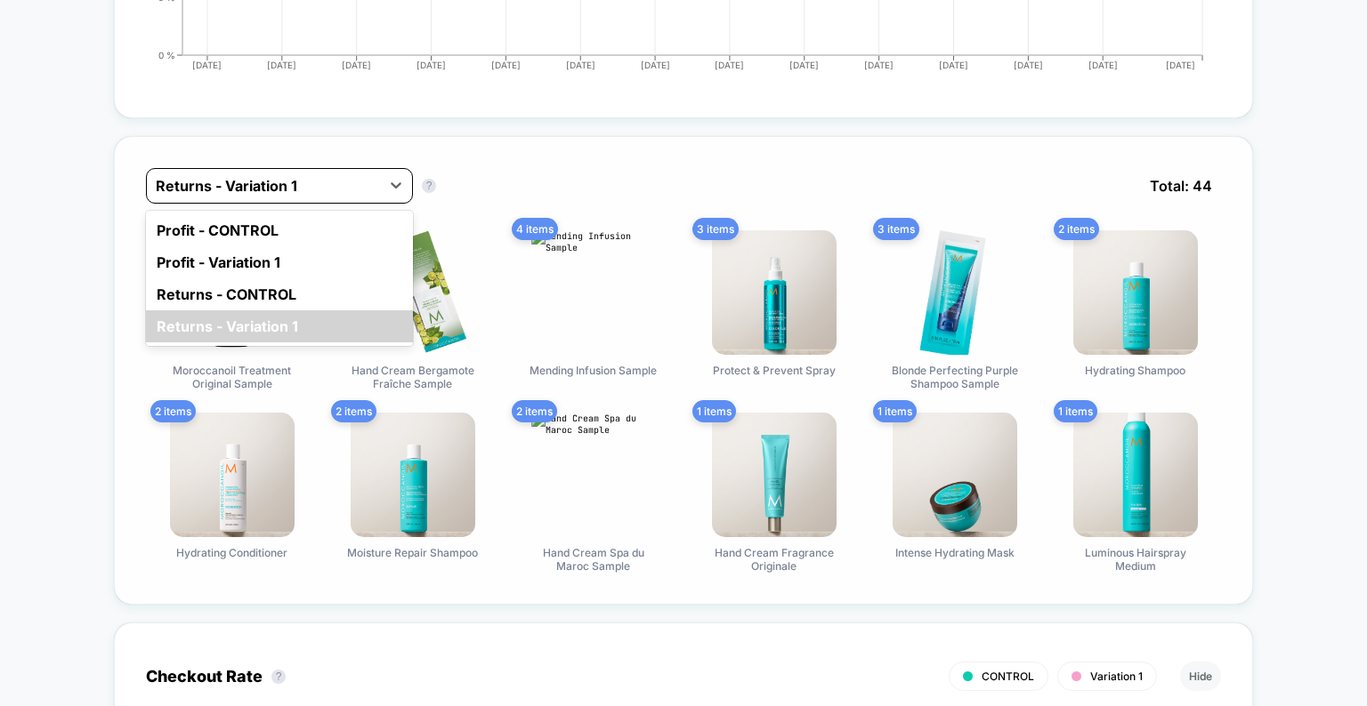
click at [350, 190] on div at bounding box center [263, 185] width 215 height 21
click at [322, 236] on div "Profit - CONTROL" at bounding box center [279, 230] width 267 height 32
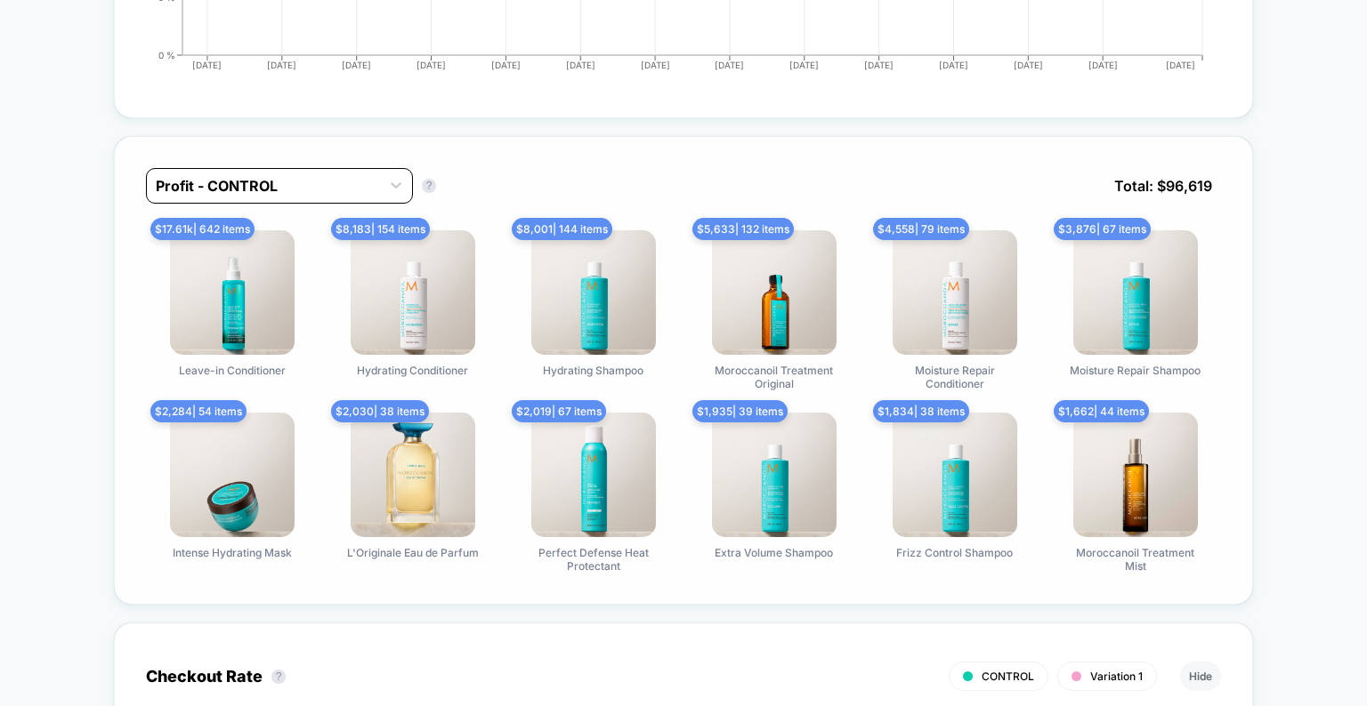
click at [345, 182] on div at bounding box center [263, 185] width 215 height 21
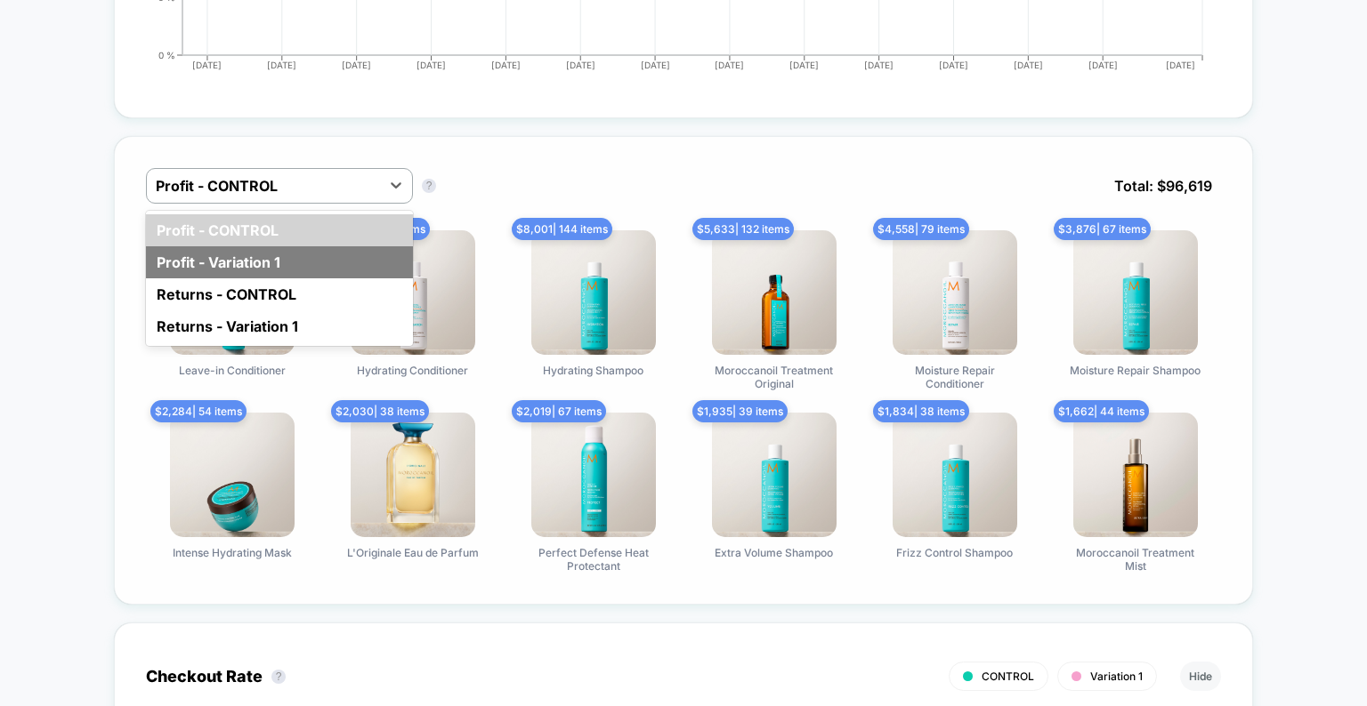
click at [323, 265] on div "Profit - Variation 1" at bounding box center [279, 262] width 267 height 32
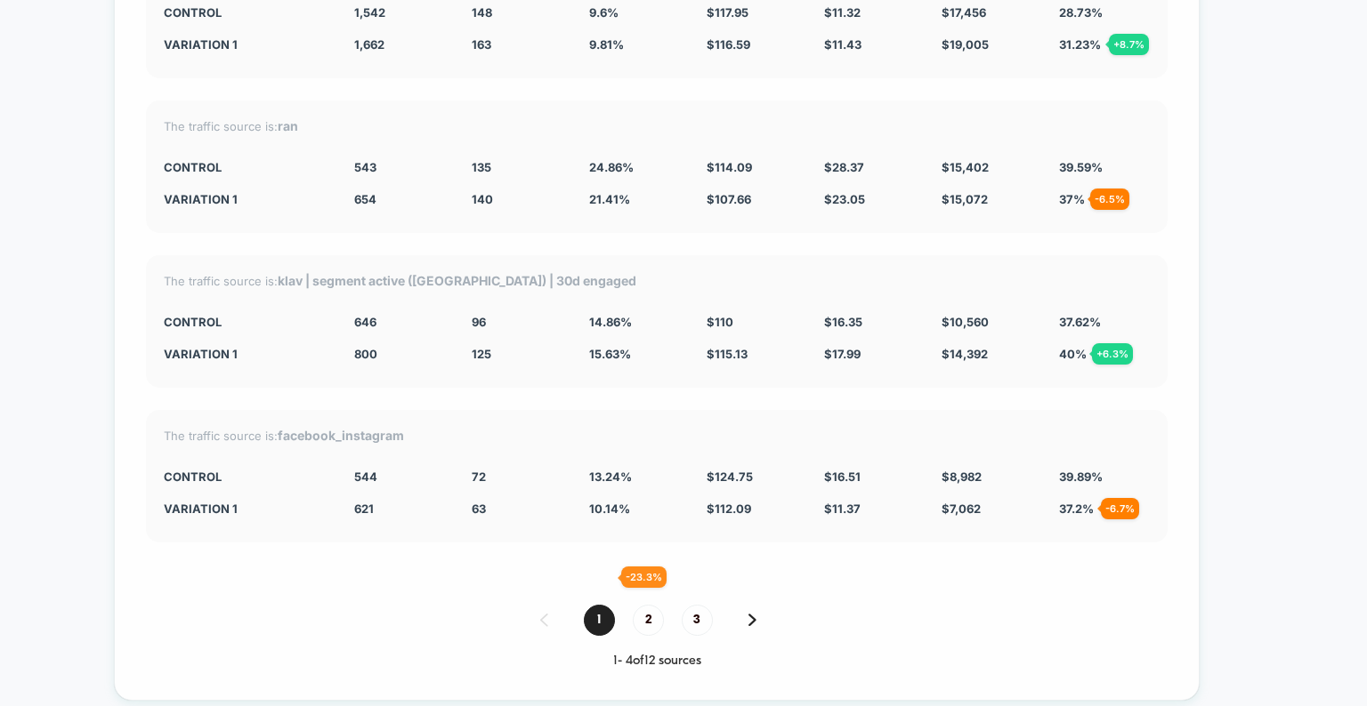
scroll to position [5173, 0]
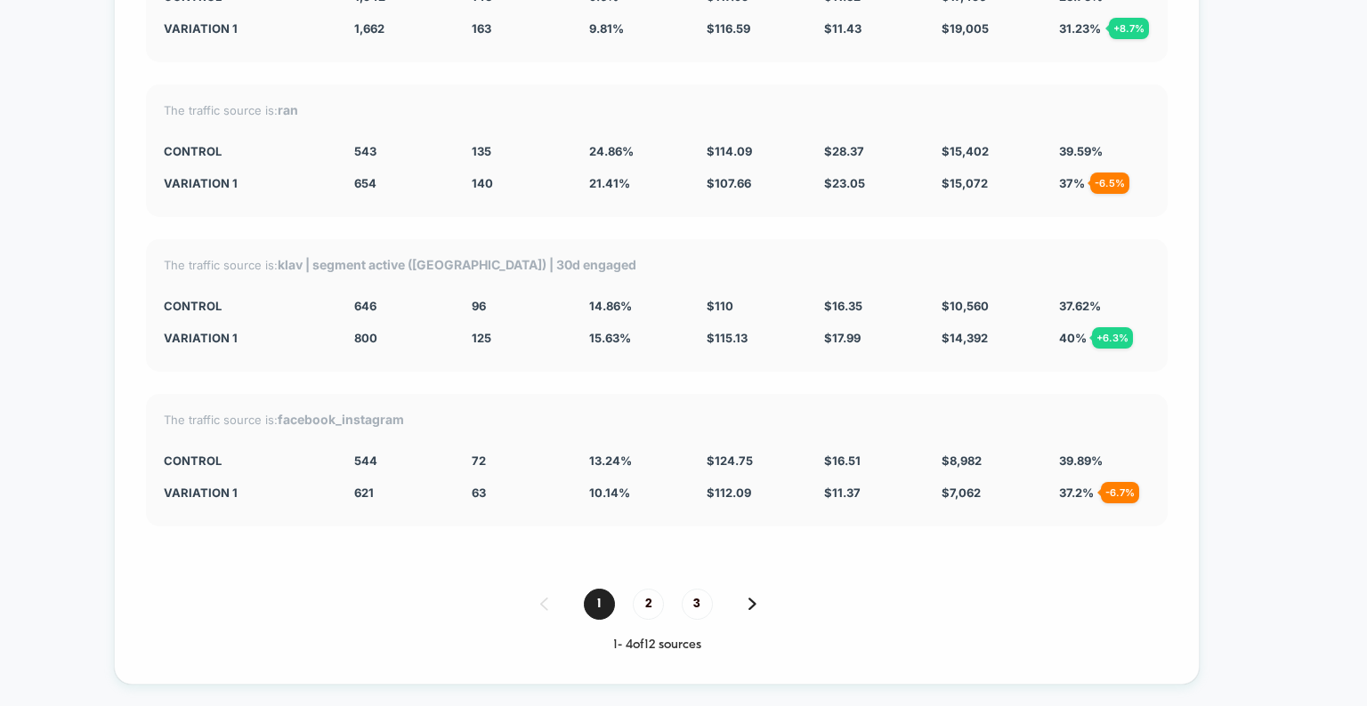
click at [649, 608] on span "2" at bounding box center [648, 604] width 31 height 31
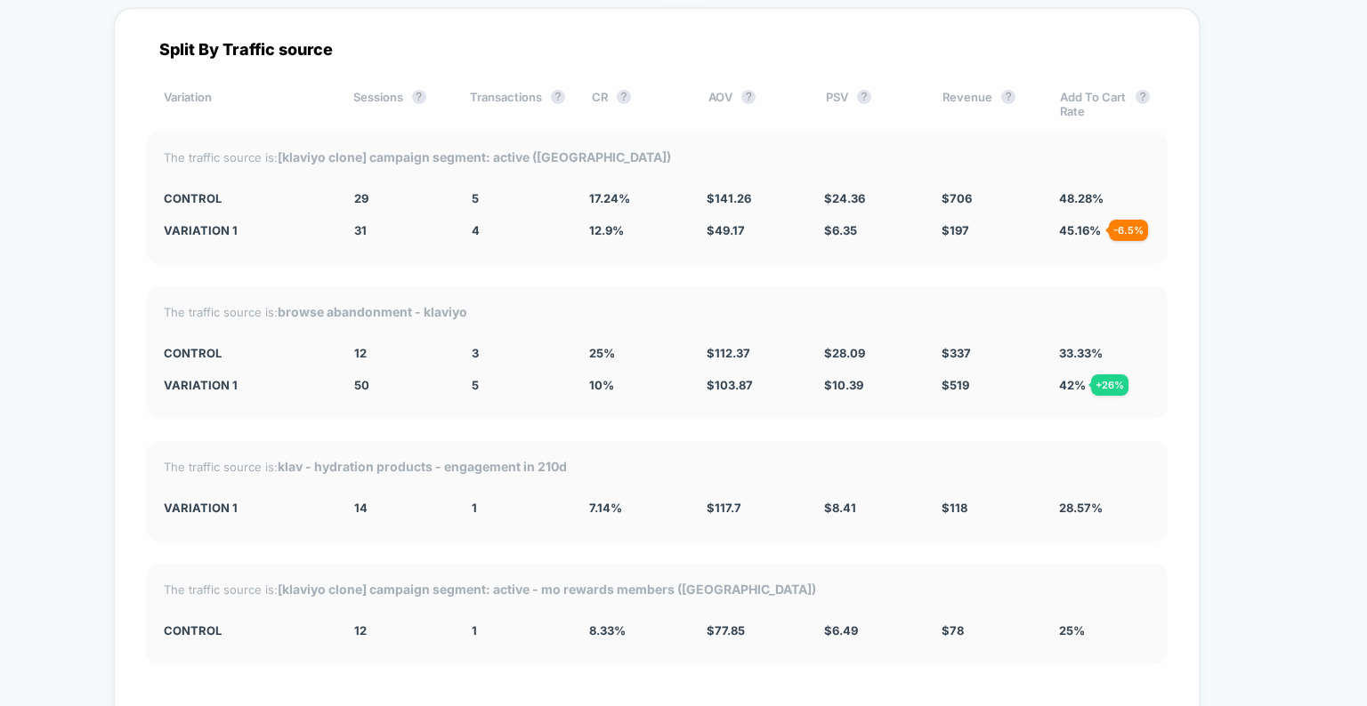
scroll to position [5130, 0]
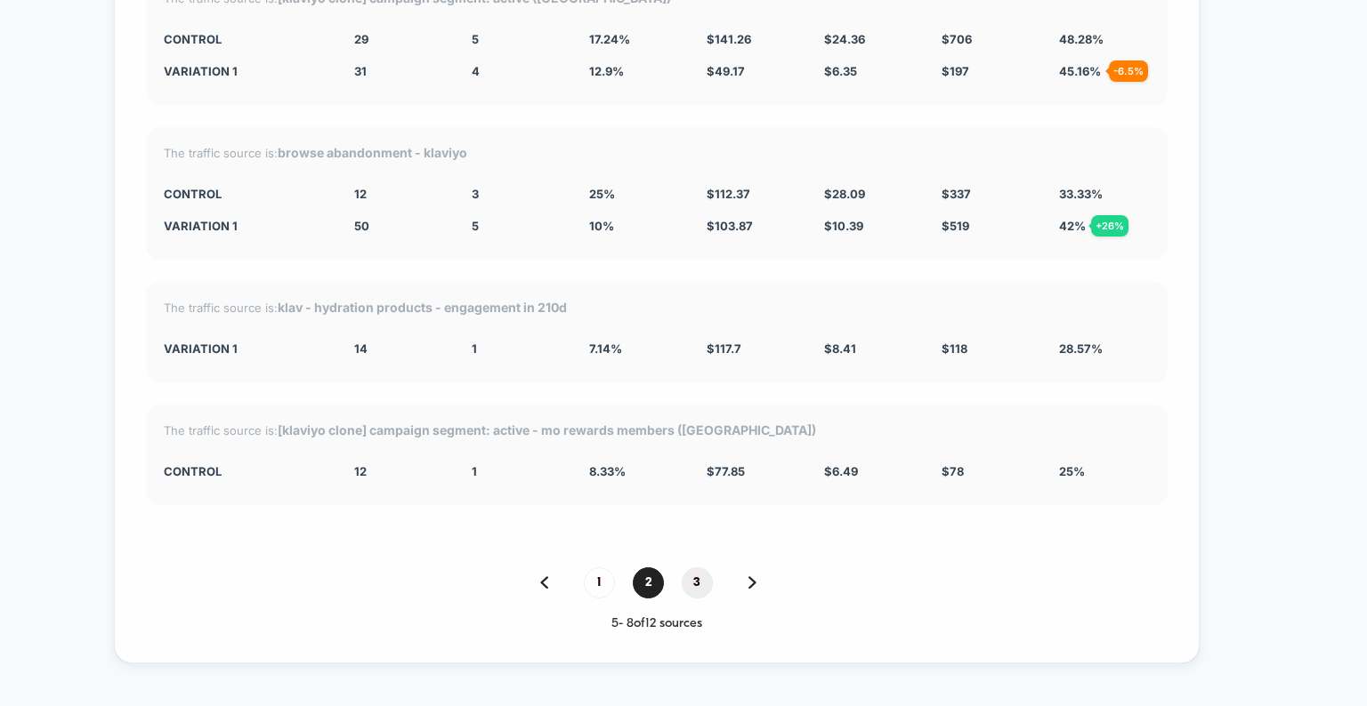
click at [699, 586] on span "3" at bounding box center [697, 583] width 31 height 31
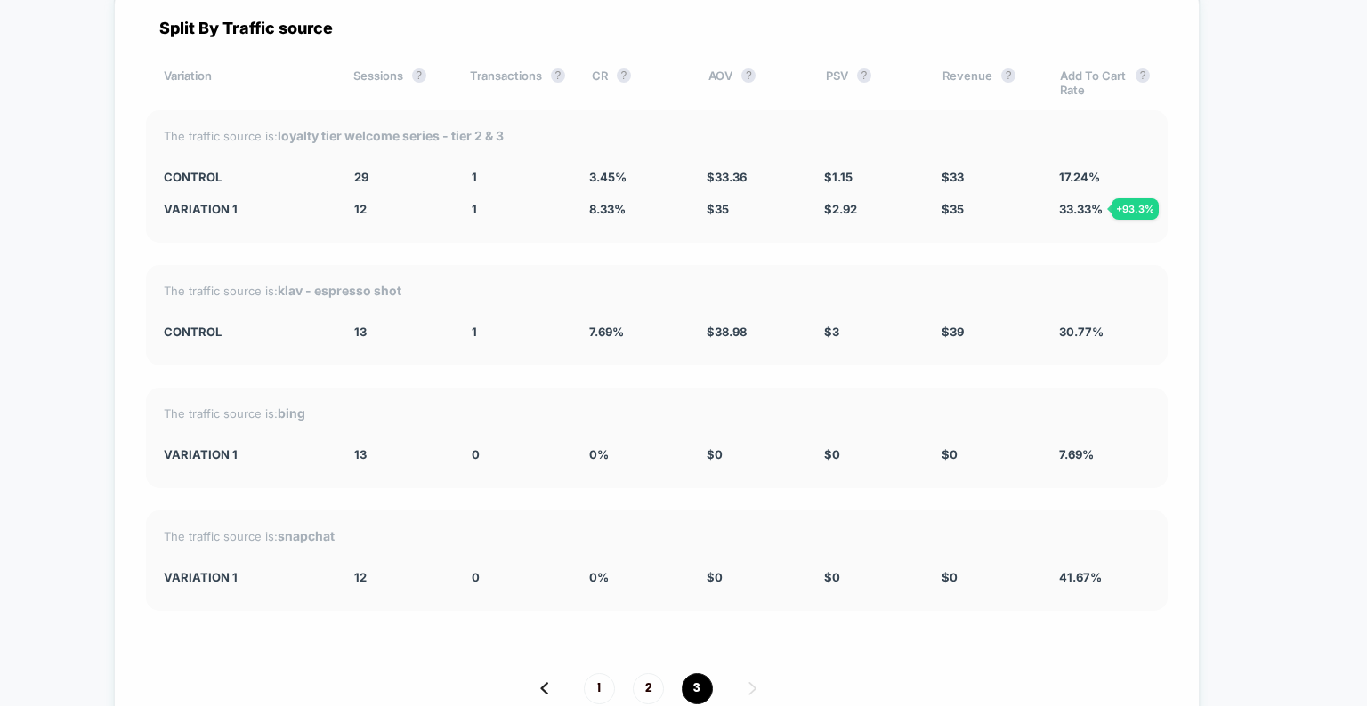
scroll to position [4978, 0]
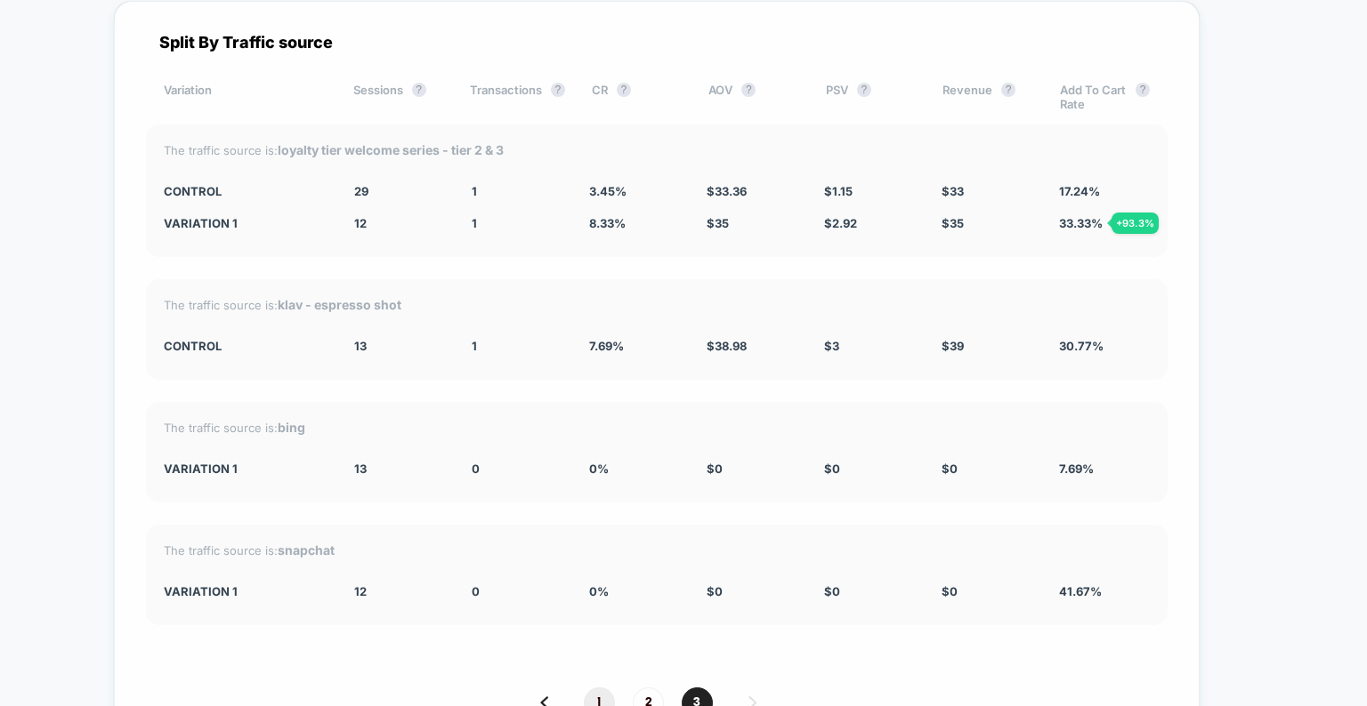
click at [596, 690] on span "1" at bounding box center [599, 703] width 31 height 31
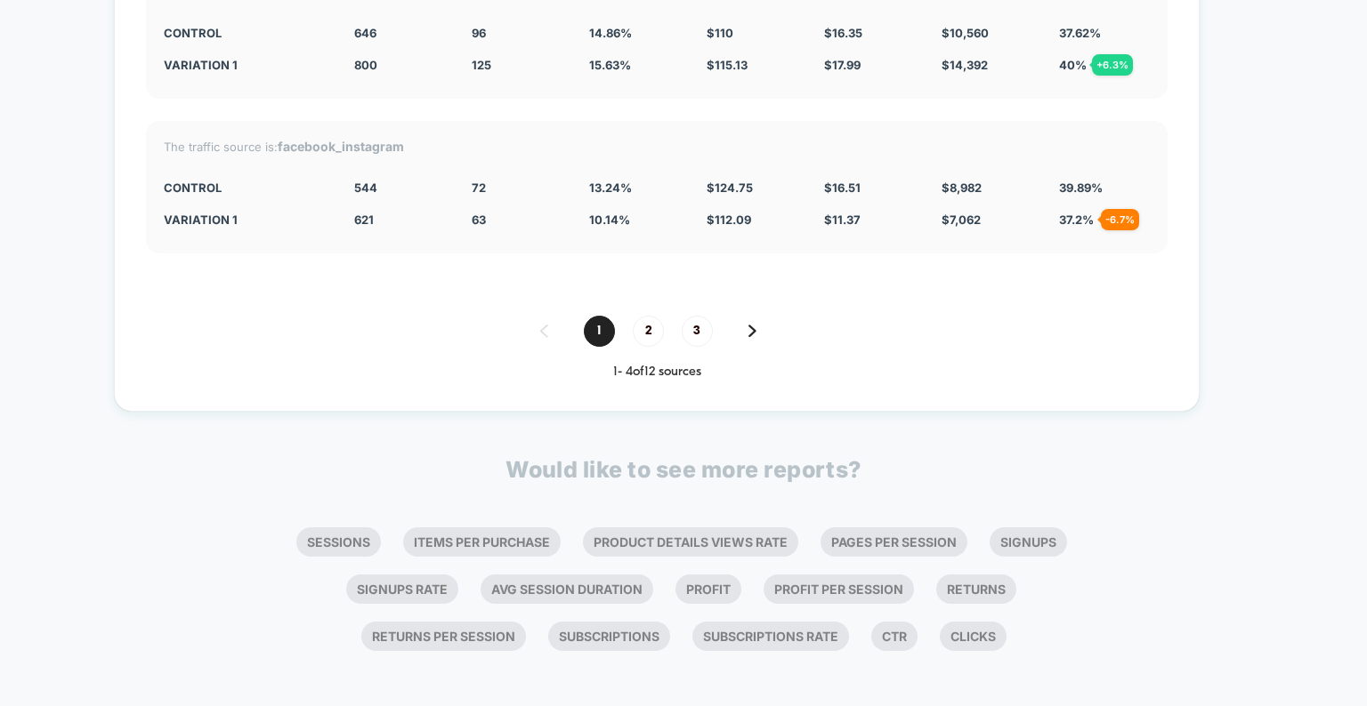
scroll to position [5451, 0]
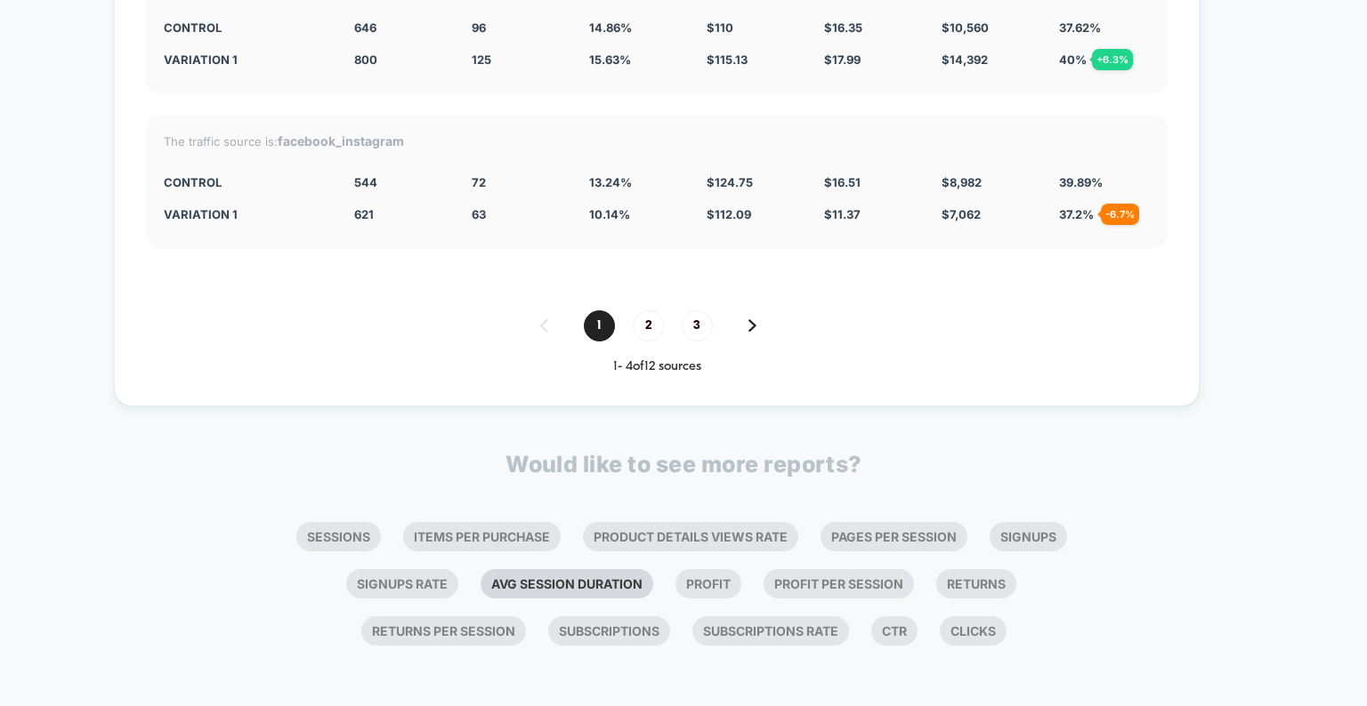
click at [623, 584] on li "Avg Session Duration" at bounding box center [566, 583] width 173 height 29
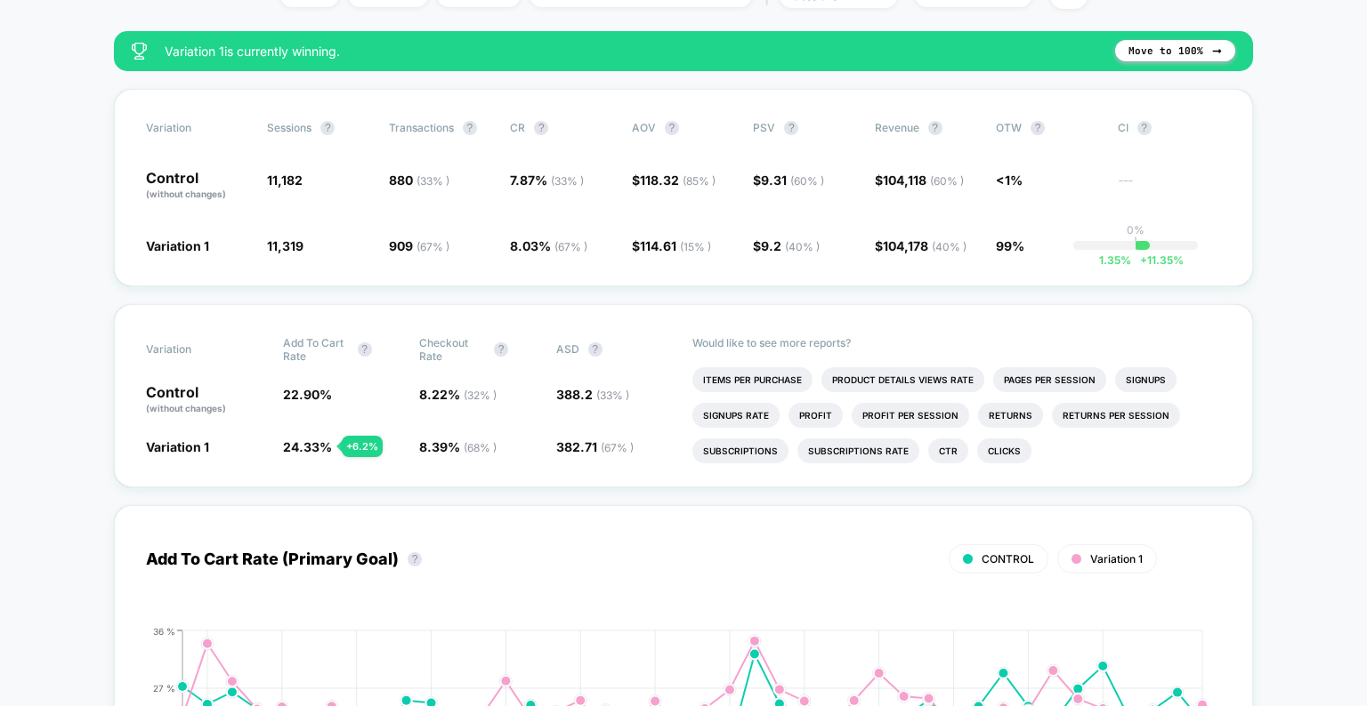
scroll to position [244, 0]
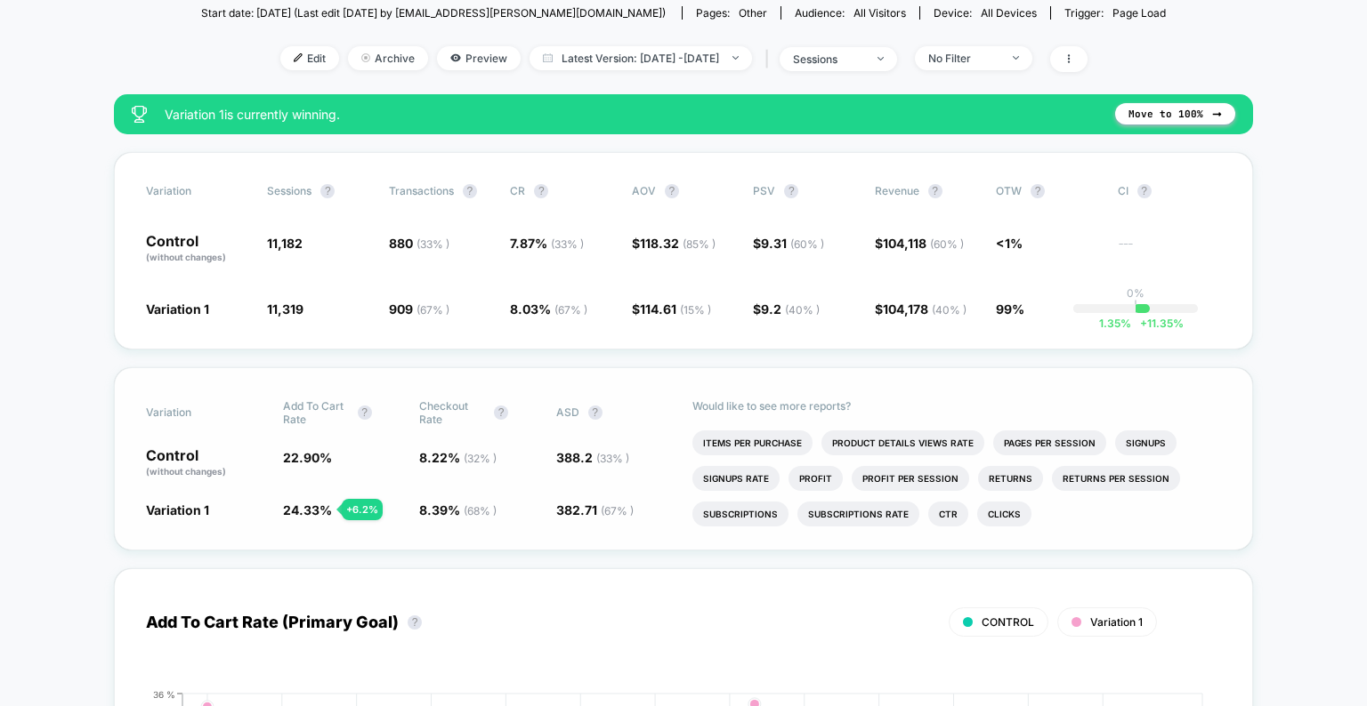
click at [307, 531] on div "Variation Add To Cart Rate ? Checkout Rate ? ASD ? Control (without changes) 22…" at bounding box center [683, 458] width 1139 height 183
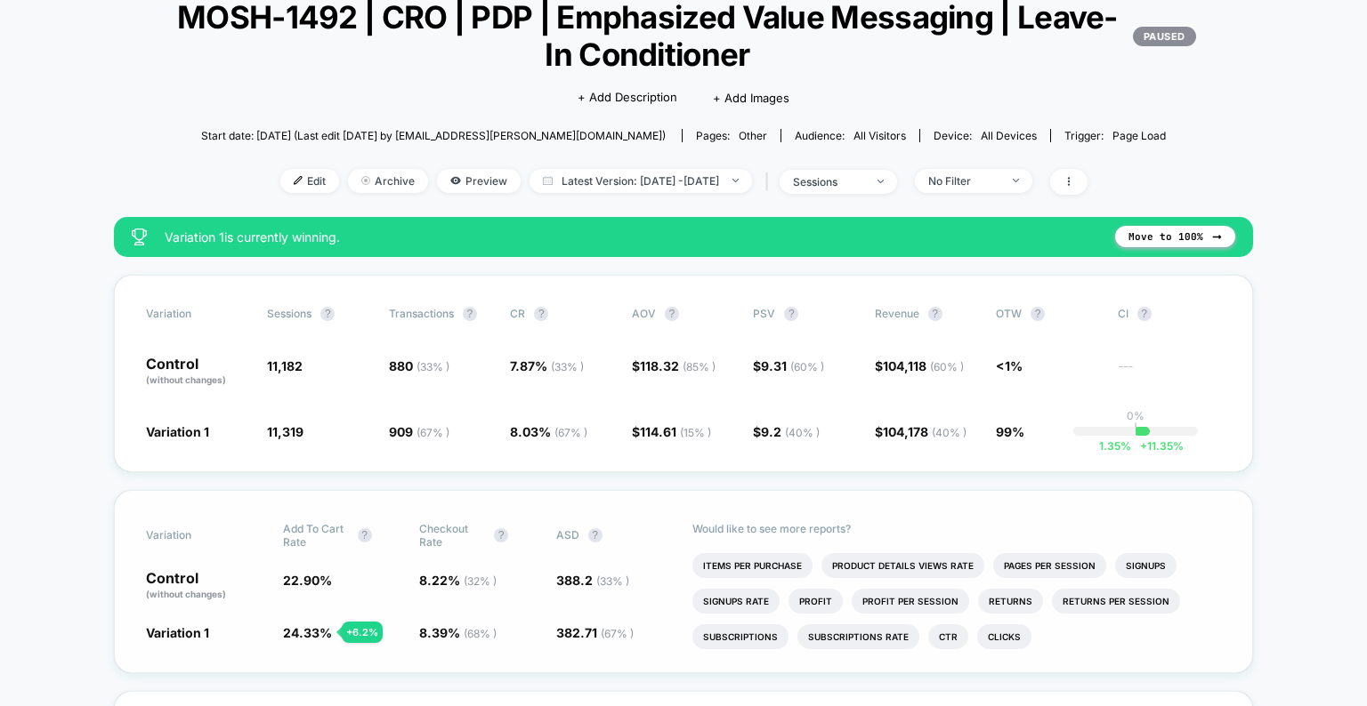
scroll to position [136, 0]
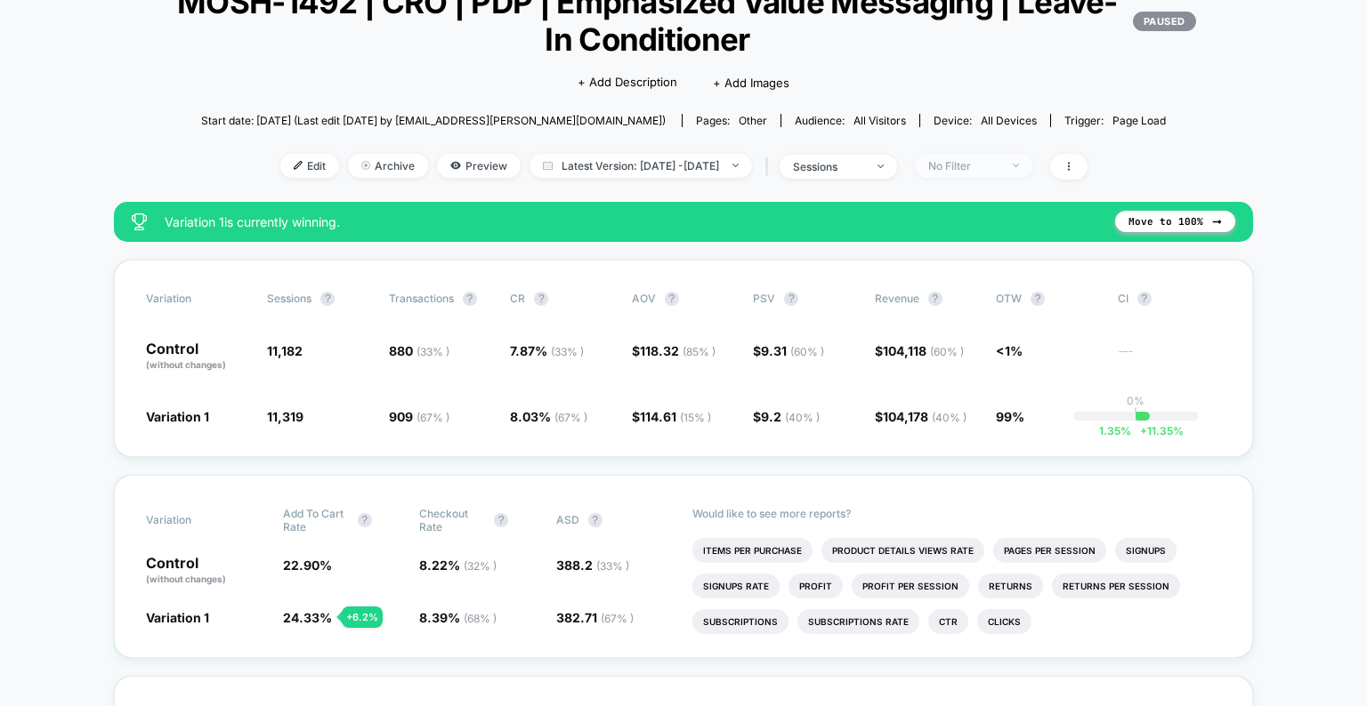
click at [1015, 173] on span "No Filter" at bounding box center [973, 166] width 117 height 24
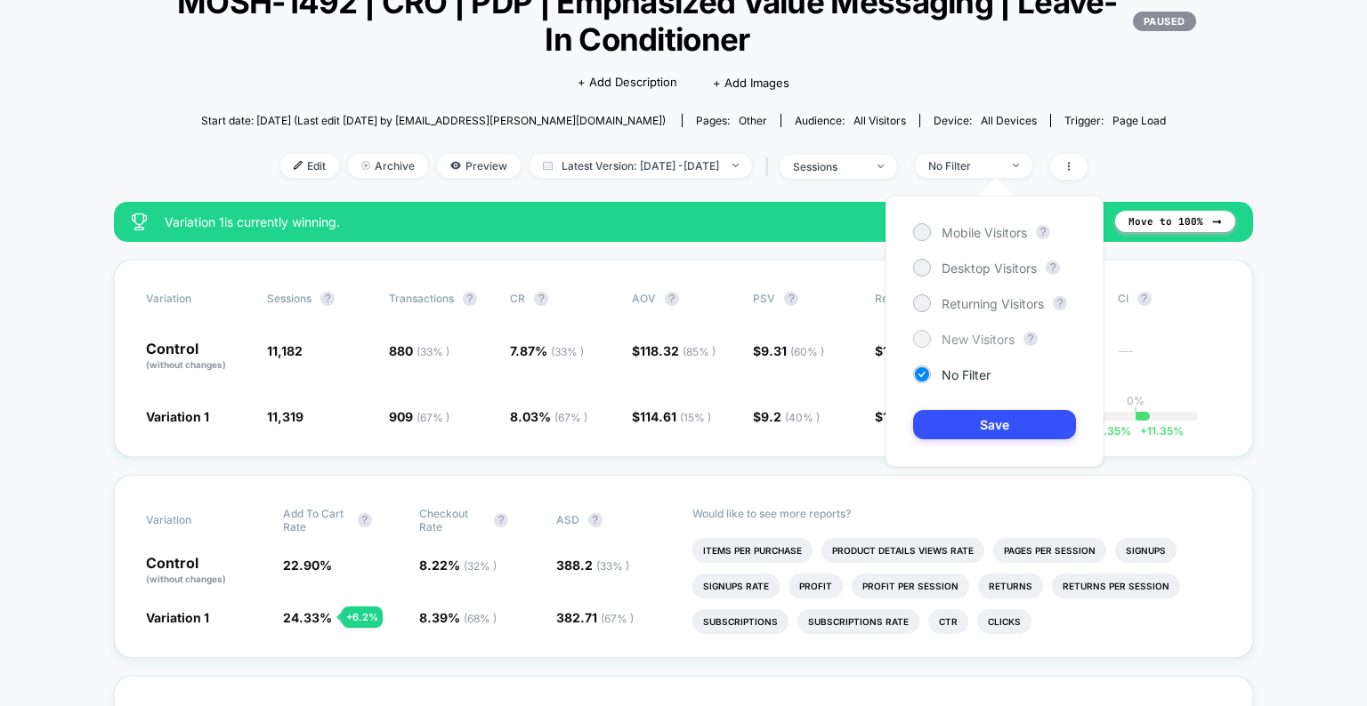
click at [990, 340] on span "New Visitors" at bounding box center [977, 339] width 73 height 15
click at [1013, 320] on div "Mobile Visitors ? Desktop Visitors ? Returning Visitors ? New Visitors ? No Fil…" at bounding box center [994, 331] width 218 height 271
click at [1013, 317] on div "Mobile Visitors ? Desktop Visitors ? Returning Visitors ? New Visitors ? No Fil…" at bounding box center [994, 331] width 218 height 271
click at [1013, 303] on span "Returning Visitors" at bounding box center [992, 303] width 102 height 15
click at [1014, 424] on button "Save" at bounding box center [994, 424] width 163 height 29
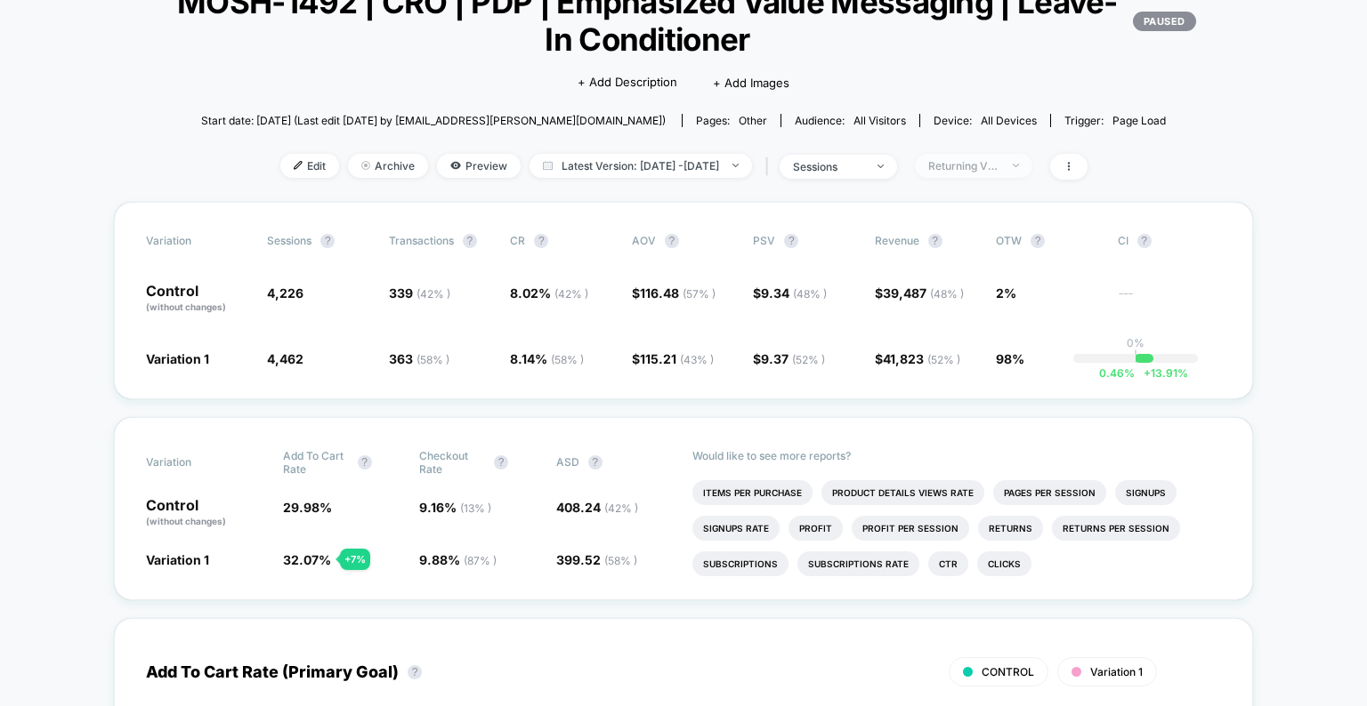
click at [996, 166] on div "Returning Visitors" at bounding box center [963, 165] width 71 height 13
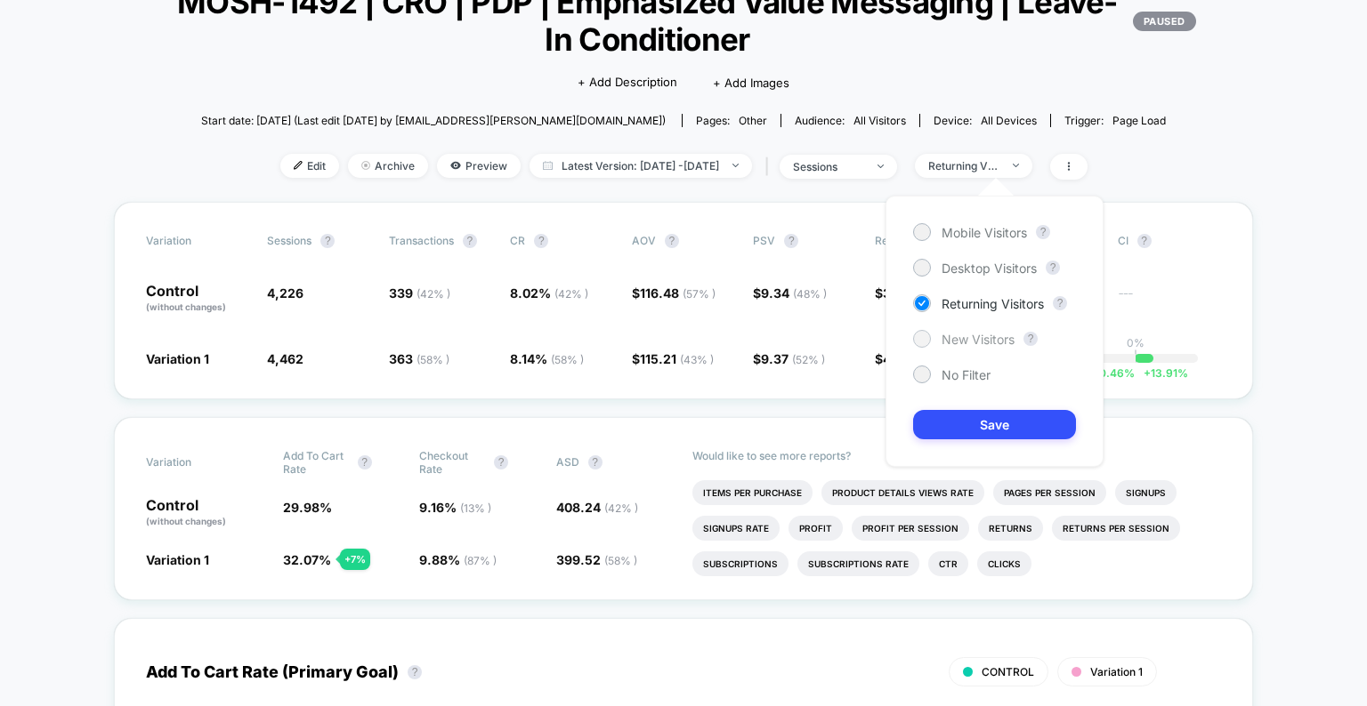
click at [991, 330] on div "New Visitors" at bounding box center [963, 339] width 101 height 18
click at [994, 413] on button "Save" at bounding box center [994, 424] width 163 height 29
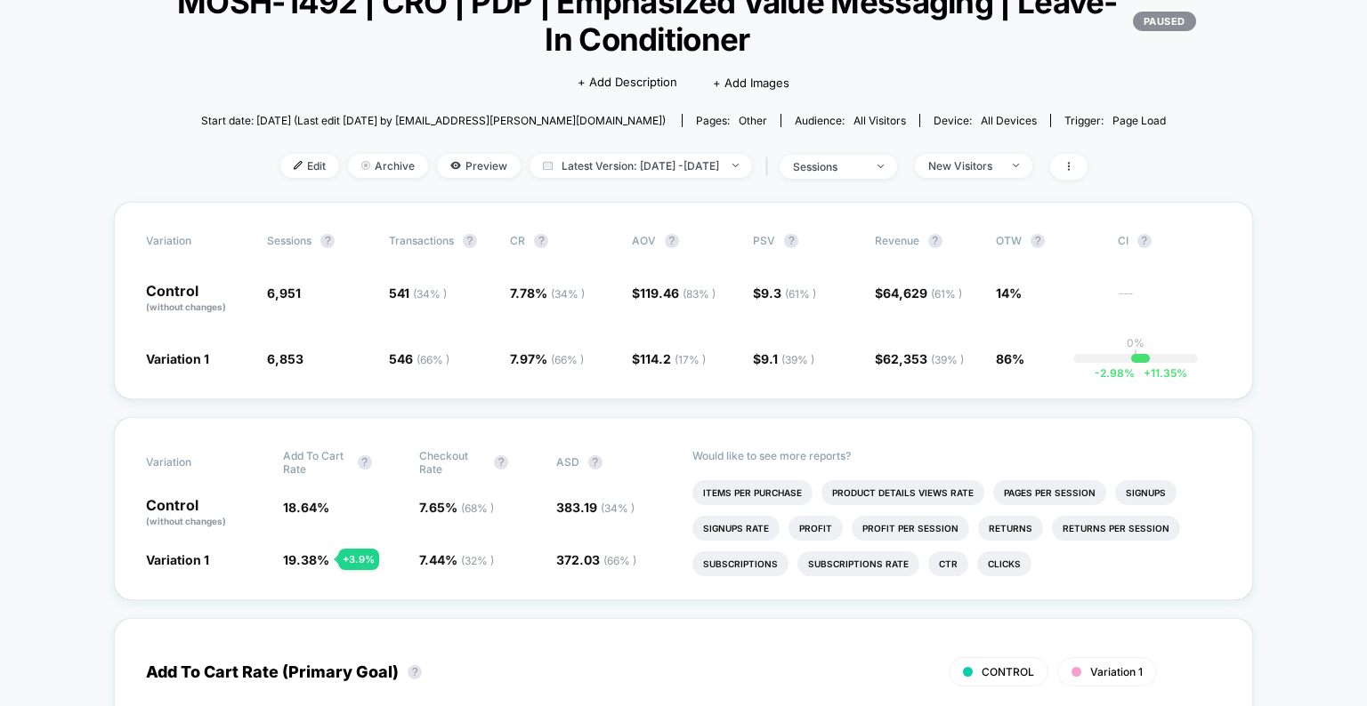
click at [1011, 178] on div "New Visitors" at bounding box center [969, 166] width 126 height 24
click at [1013, 174] on span "New Visitors" at bounding box center [973, 166] width 117 height 24
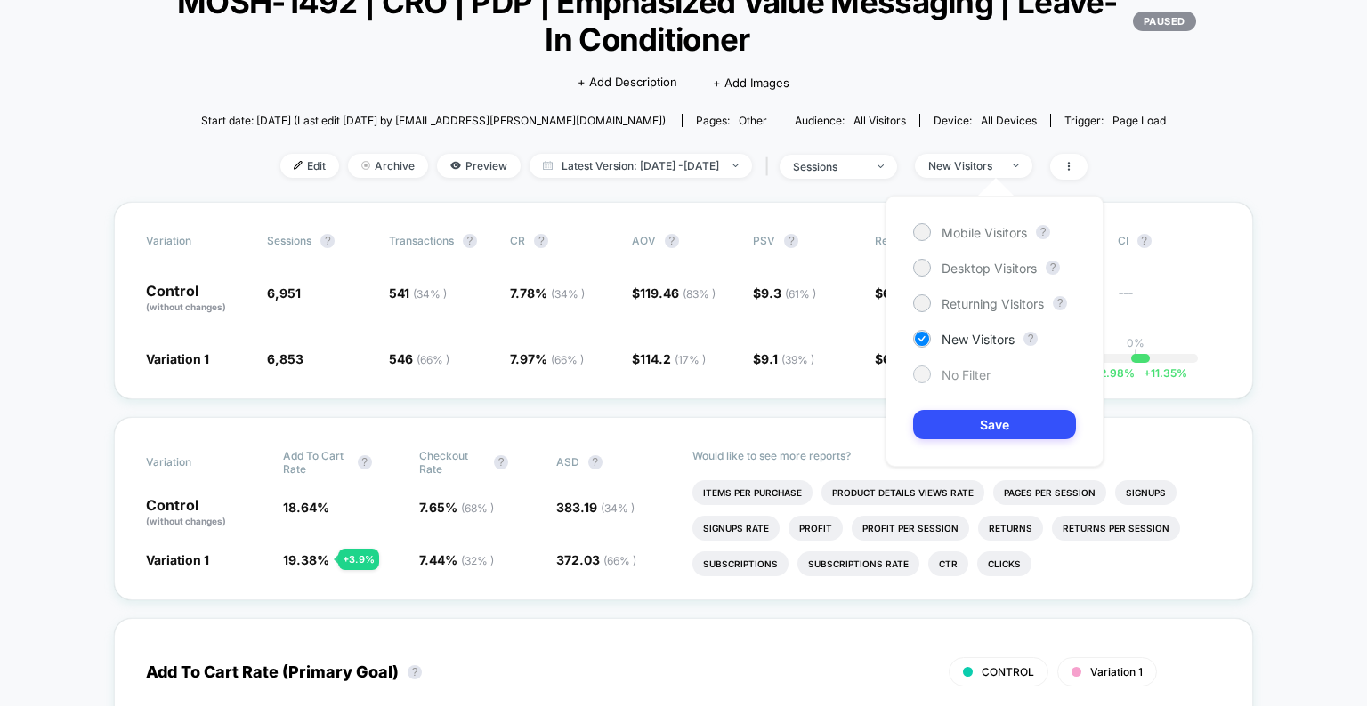
click at [966, 373] on span "No Filter" at bounding box center [965, 374] width 49 height 15
click at [976, 420] on button "Save" at bounding box center [994, 424] width 163 height 29
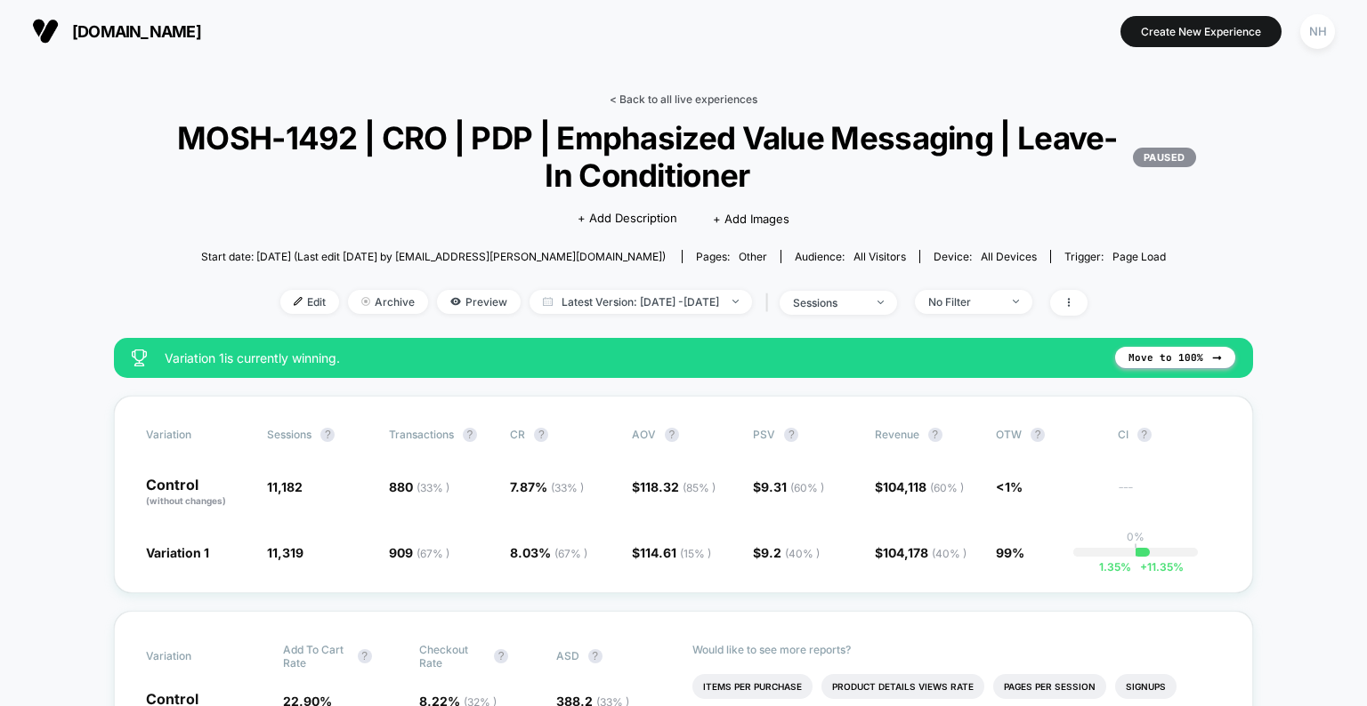
click at [684, 103] on link "< Back to all live experiences" at bounding box center [683, 99] width 148 height 13
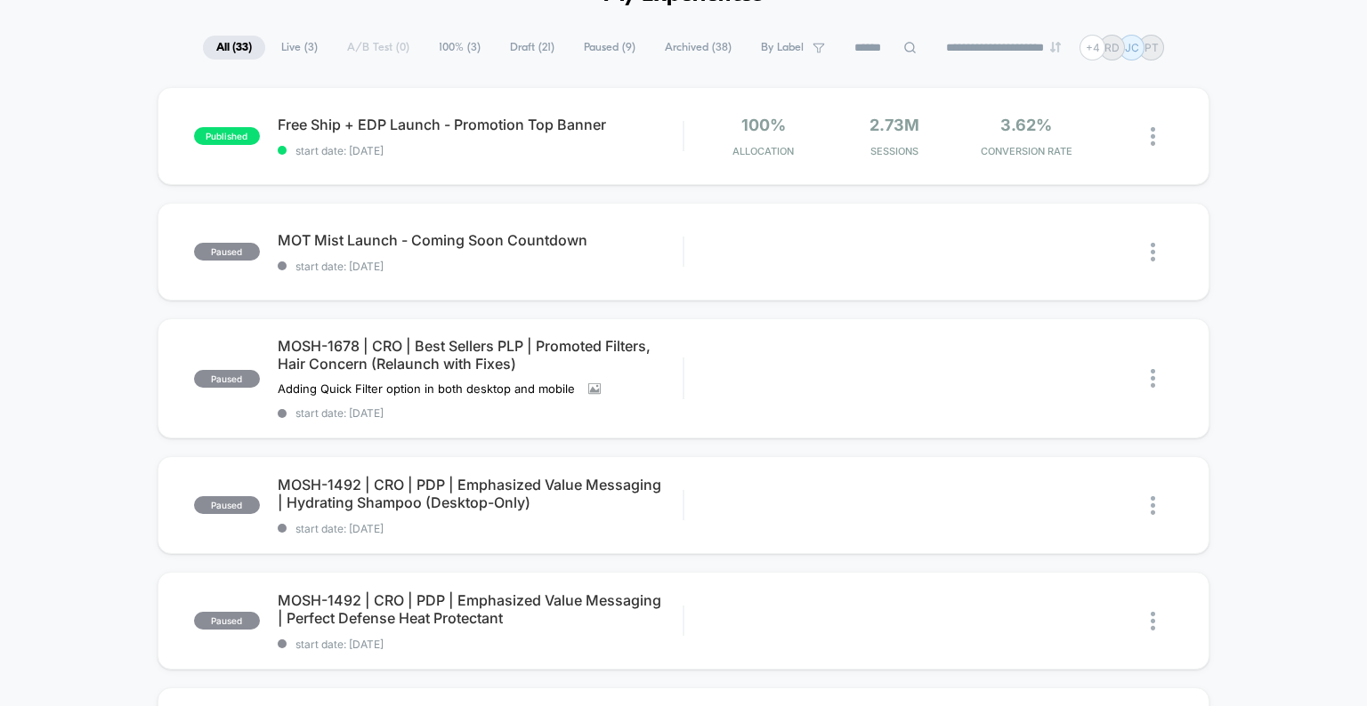
scroll to position [146, 0]
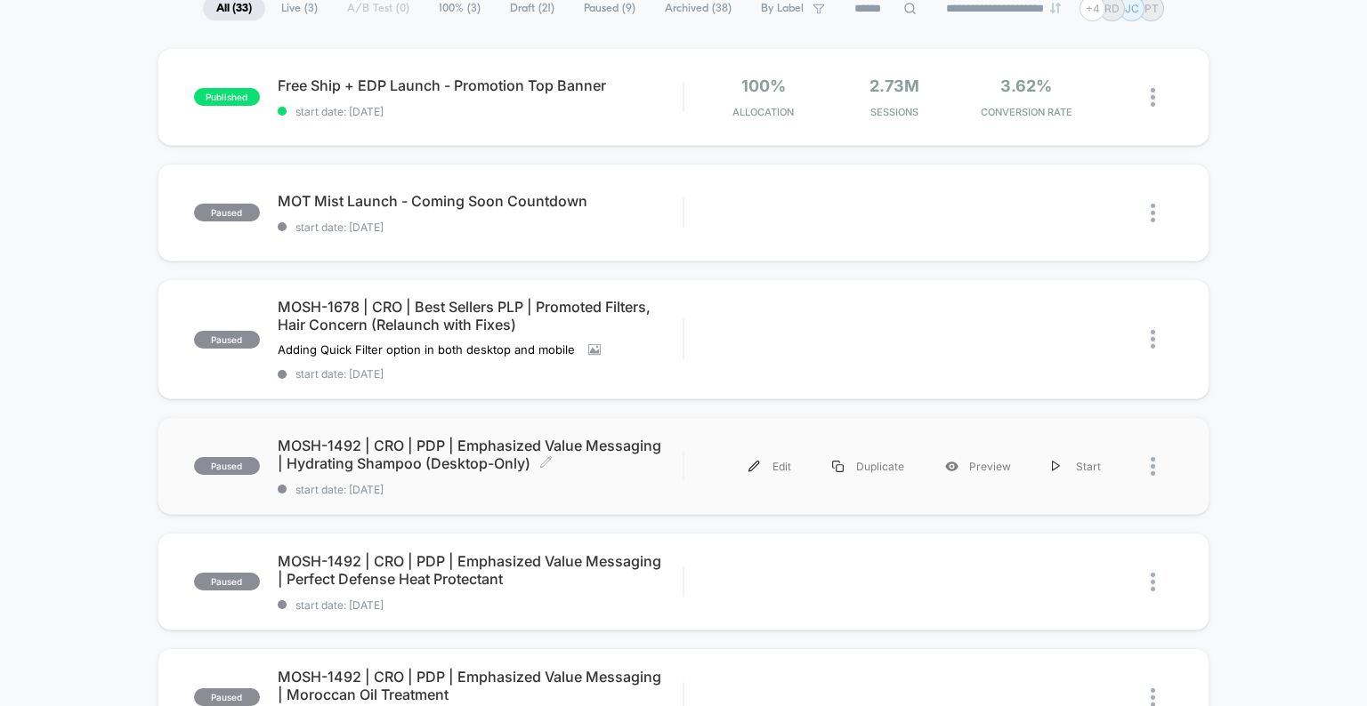
click at [488, 464] on span "MOSH-1492 | CRO | PDP | Emphasized Value Messaging | Hydrating Shampoo (Desktop…" at bounding box center [481, 455] width 406 height 36
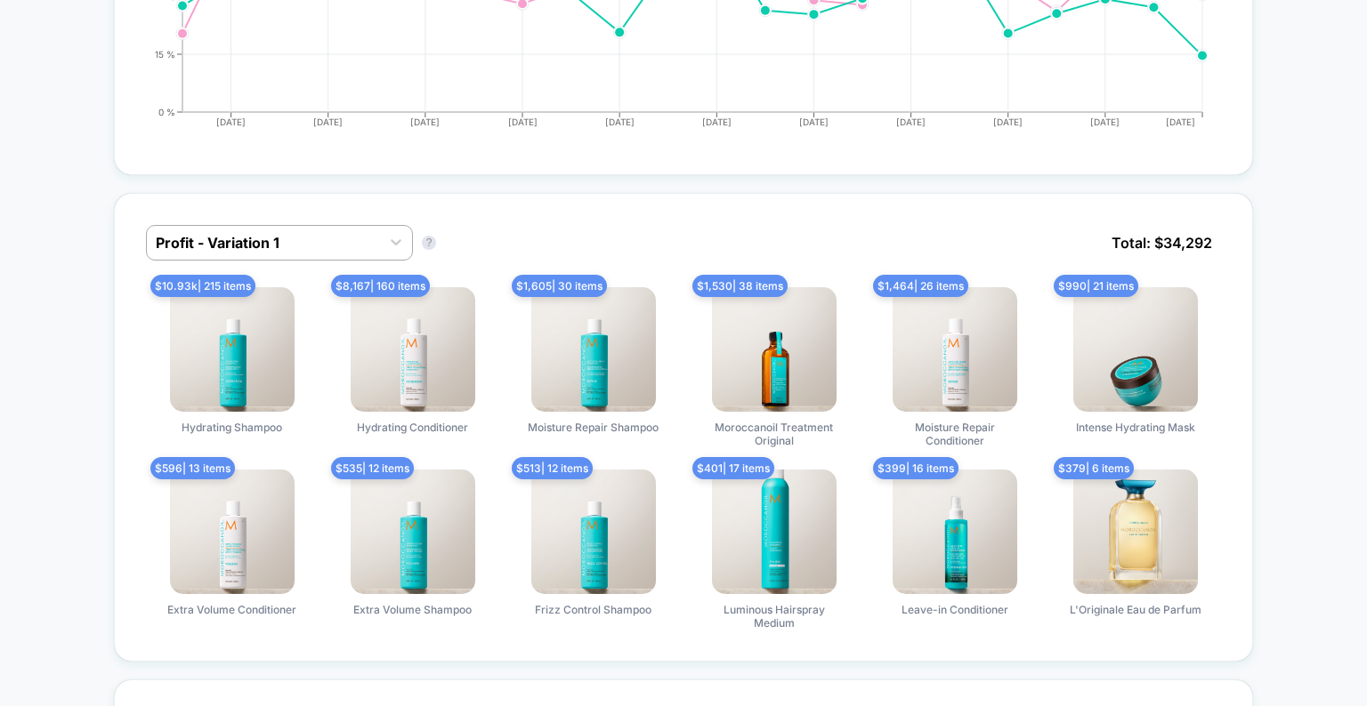
scroll to position [993, 0]
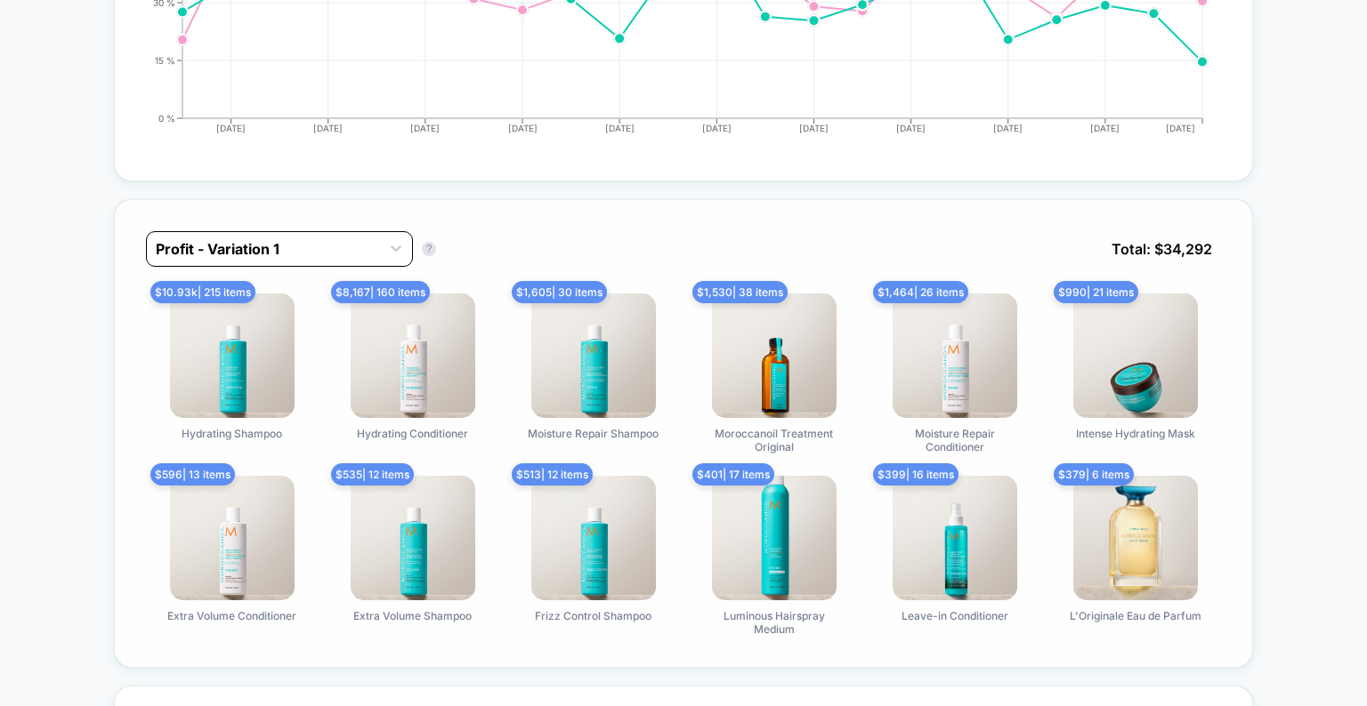
click at [369, 258] on div "Profit - Variation 1" at bounding box center [263, 249] width 233 height 28
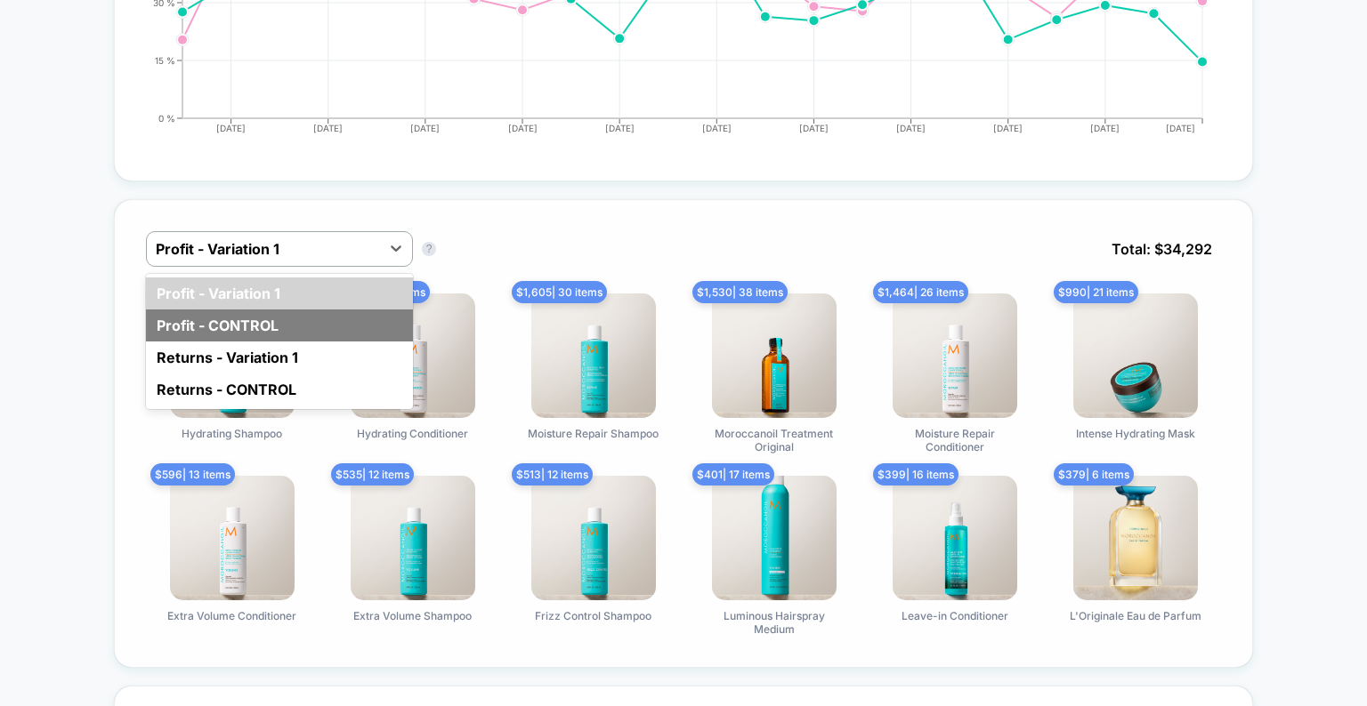
click at [337, 322] on div "Profit - CONTROL" at bounding box center [279, 326] width 267 height 32
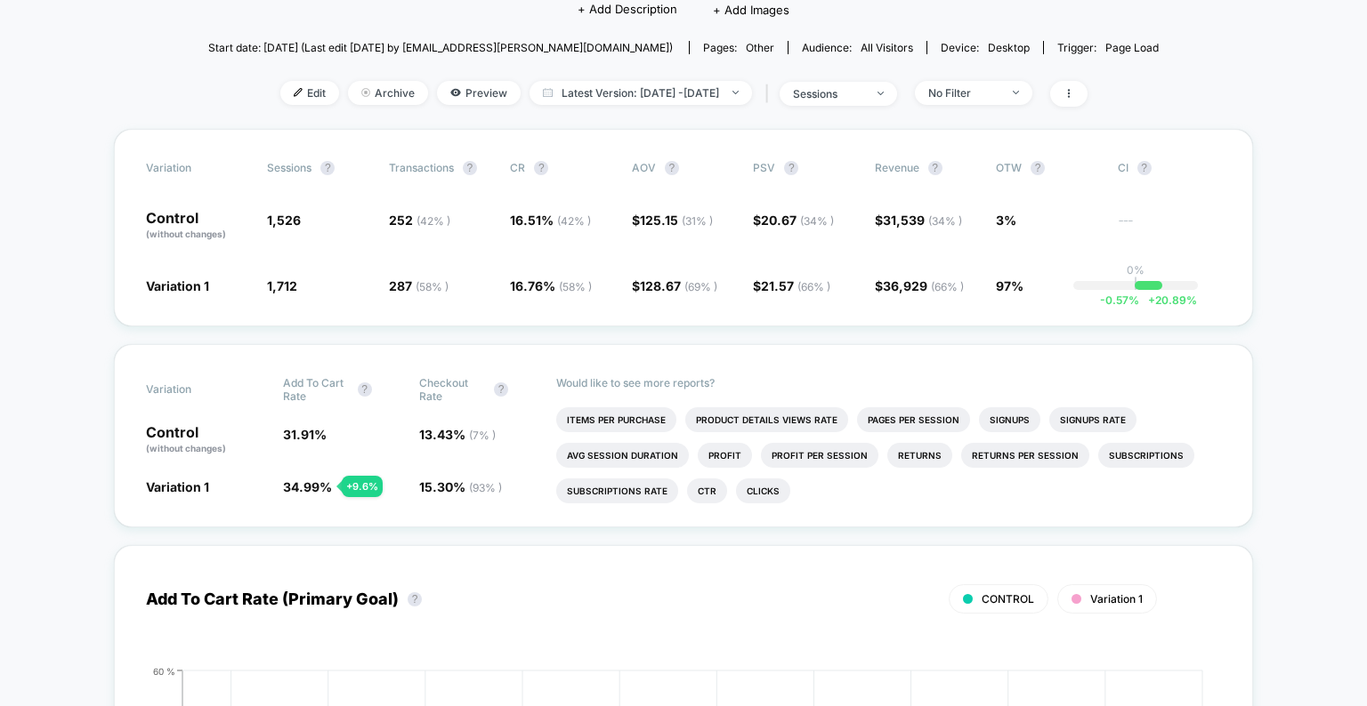
scroll to position [0, 0]
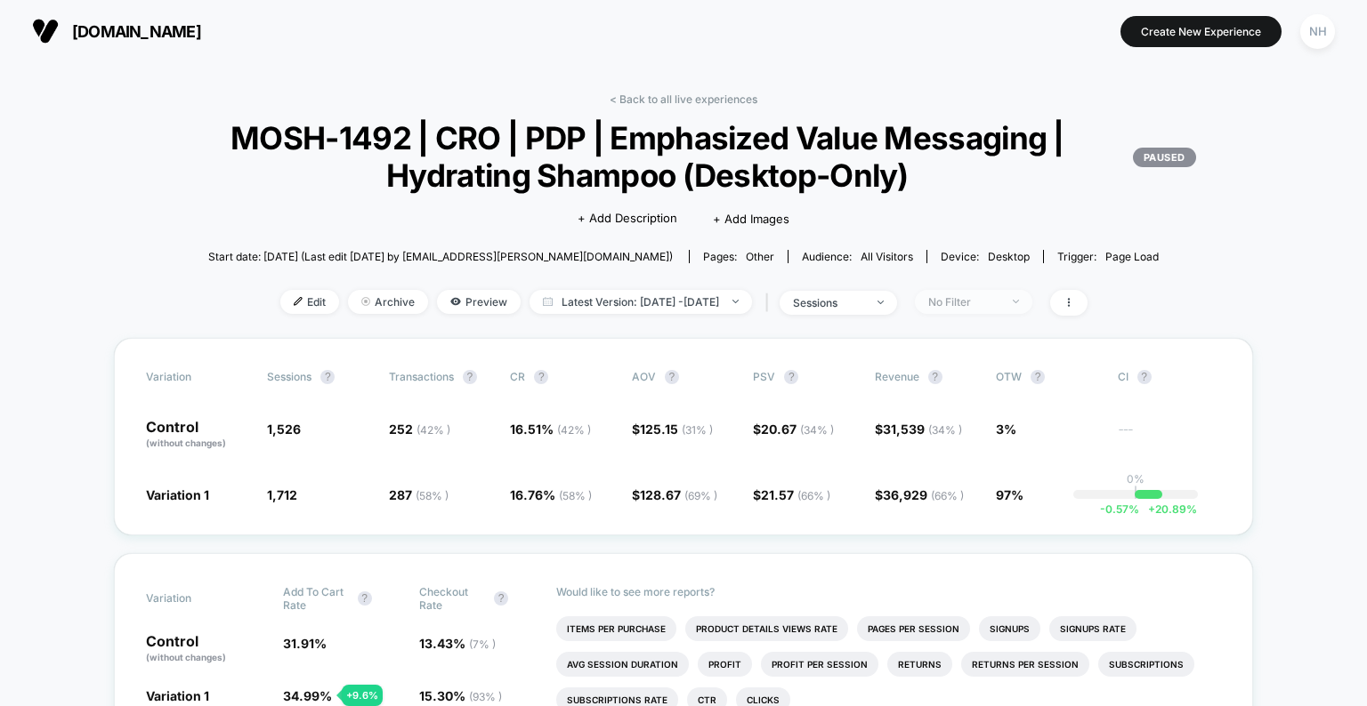
click at [1020, 290] on span "No Filter" at bounding box center [973, 302] width 117 height 24
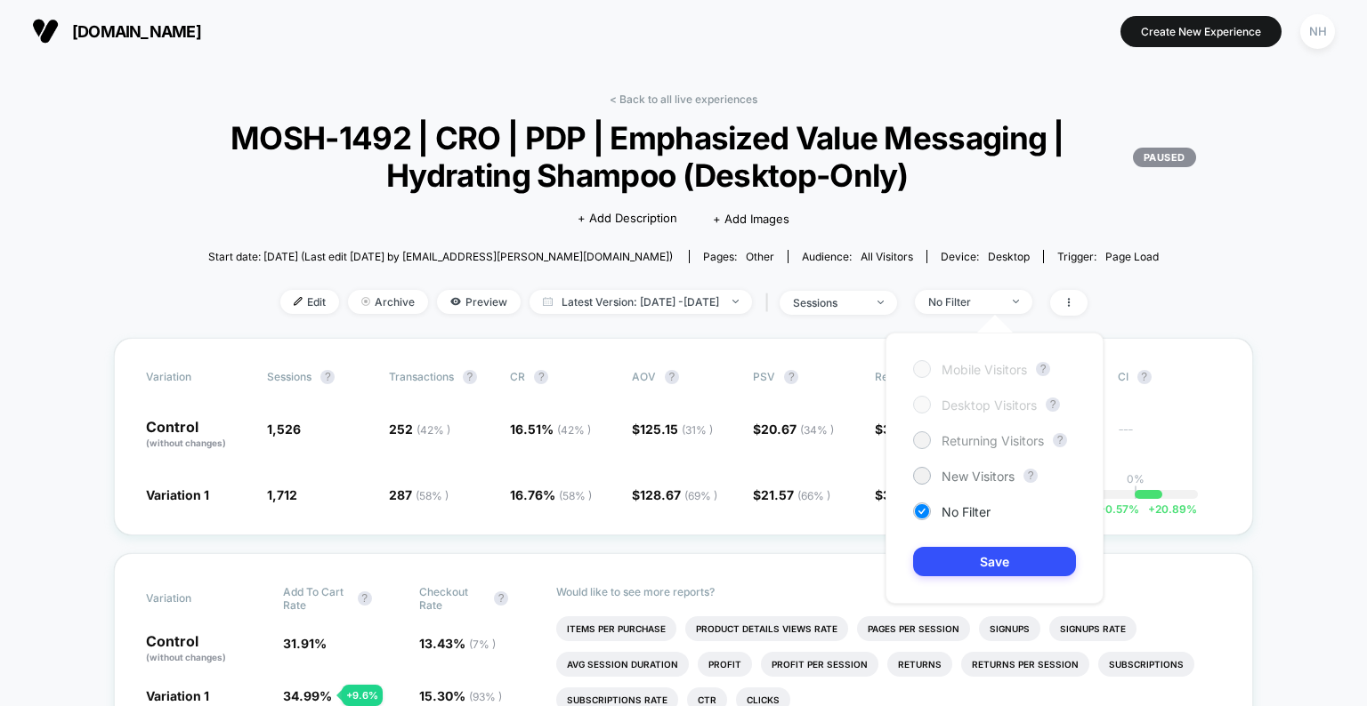
click at [988, 440] on span "Returning Visitors" at bounding box center [992, 440] width 102 height 15
click at [990, 544] on div "Mobile Visitors ? Desktop Visitors ? Returning Visitors ? New Visitors ? No Fil…" at bounding box center [994, 468] width 218 height 271
click at [990, 553] on button "Save" at bounding box center [994, 561] width 163 height 29
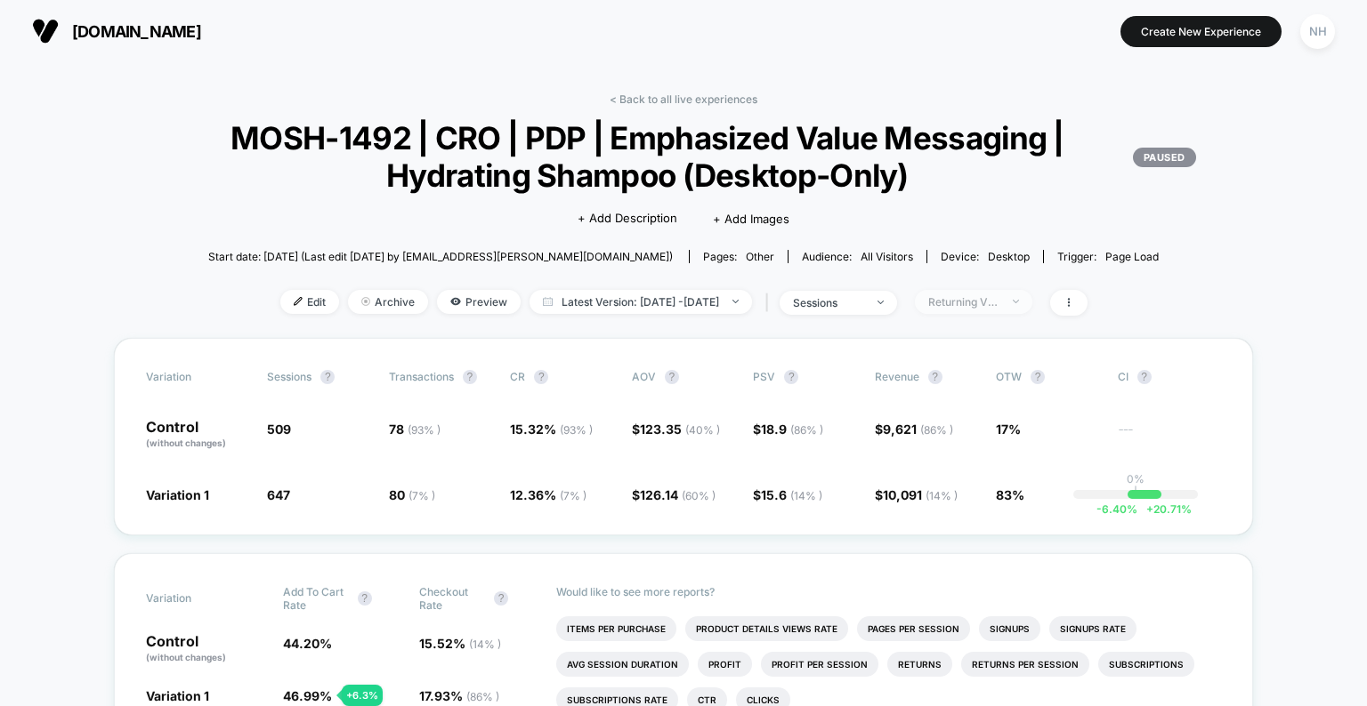
click at [999, 304] on div "Returning Visitors" at bounding box center [963, 301] width 71 height 13
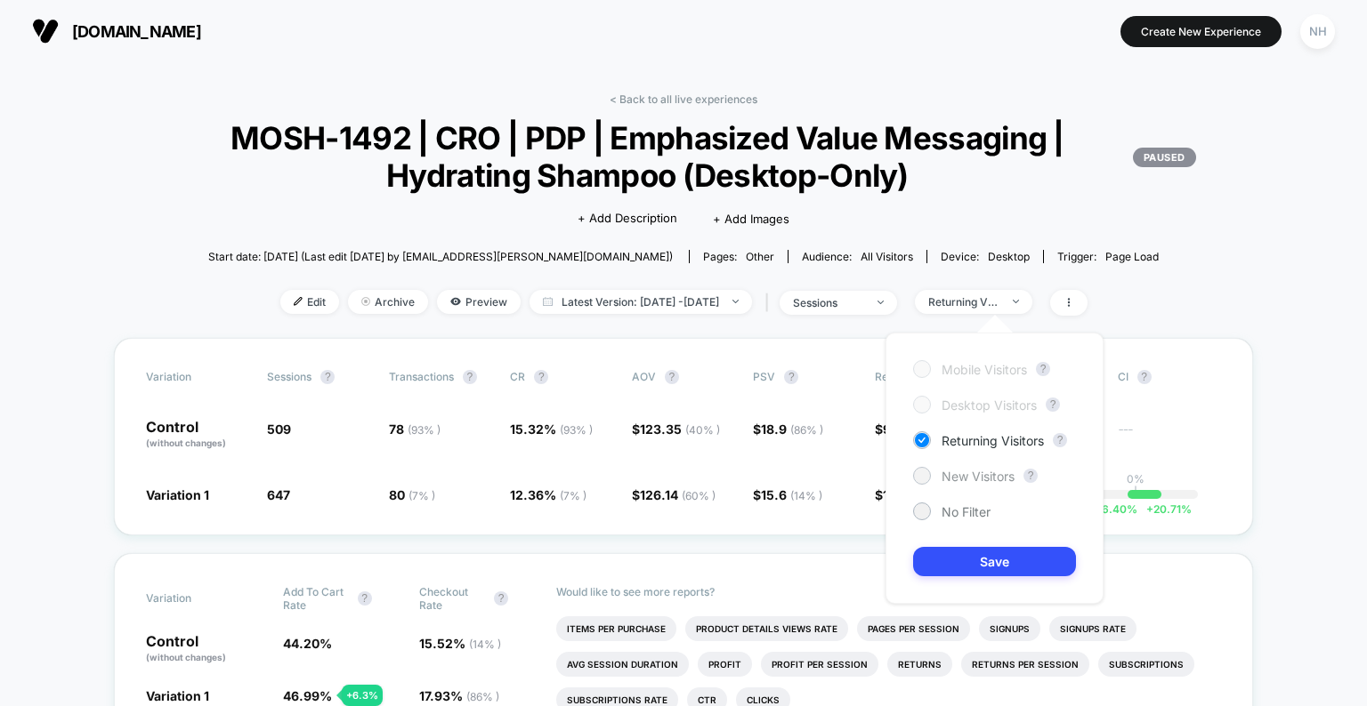
click at [980, 477] on span "New Visitors" at bounding box center [977, 476] width 73 height 15
click at [978, 569] on button "Save" at bounding box center [994, 561] width 163 height 29
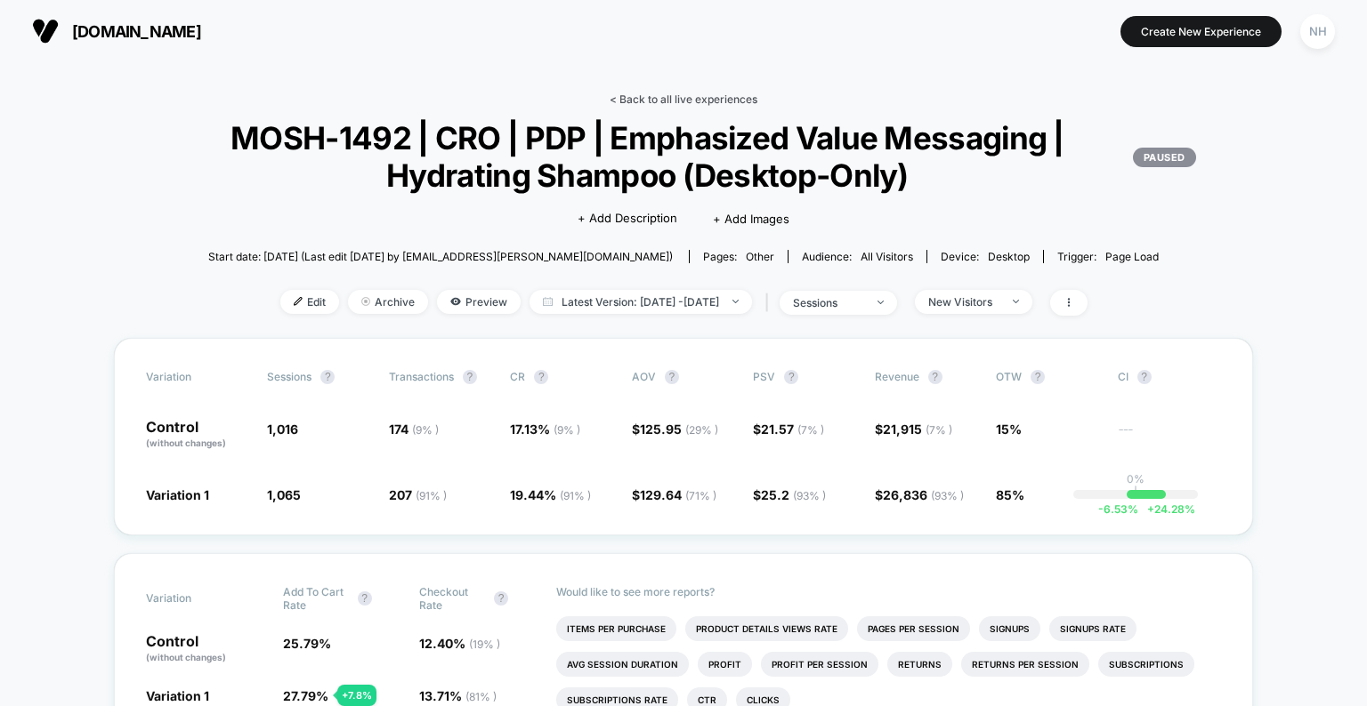
click at [670, 101] on link "< Back to all live experiences" at bounding box center [683, 99] width 148 height 13
